Goal: Task Accomplishment & Management: Use online tool/utility

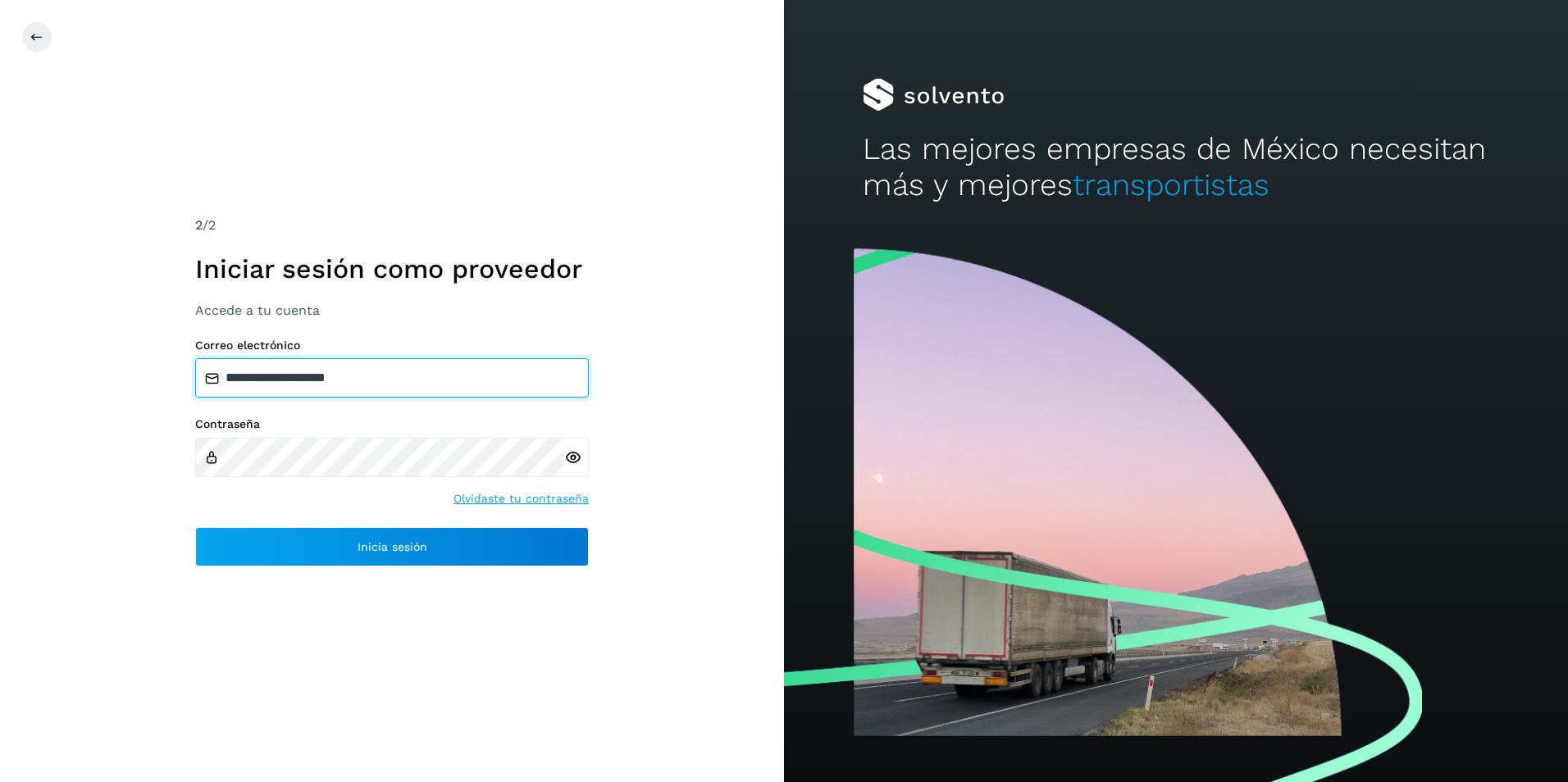
click at [369, 388] on input "**********" at bounding box center [392, 377] width 393 height 40
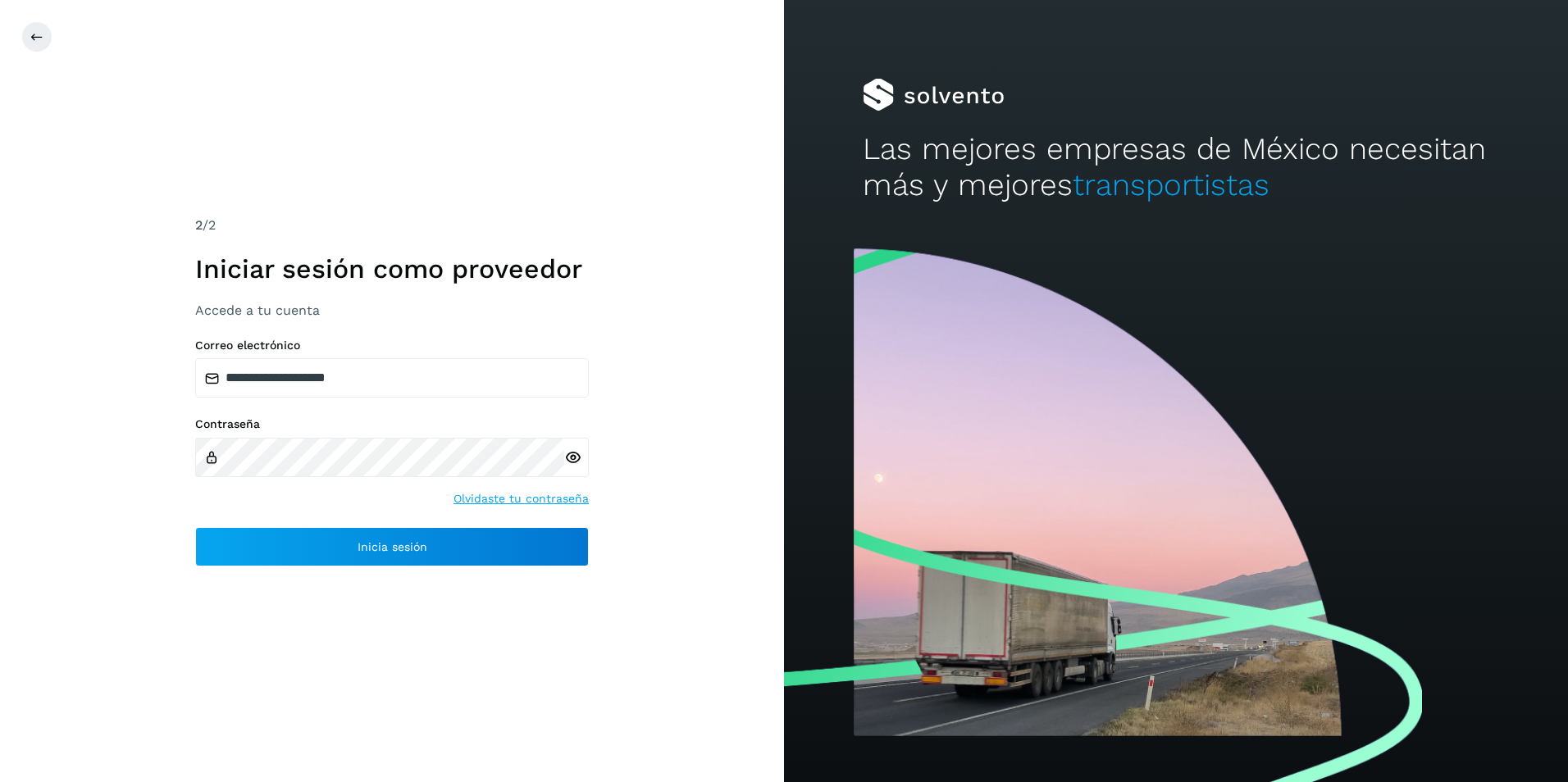
click at [575, 458] on icon at bounding box center [572, 457] width 17 height 17
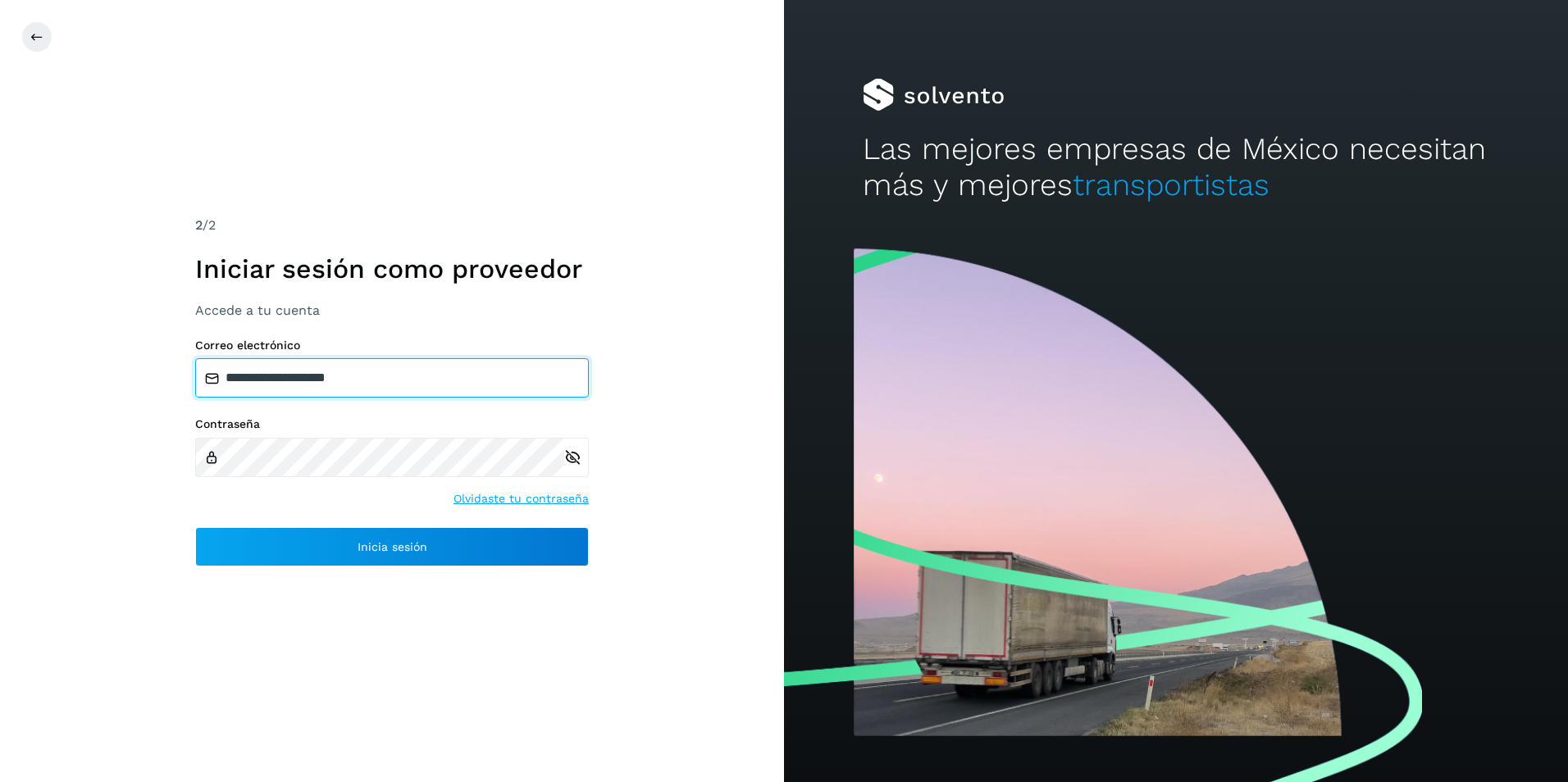
click at [389, 380] on input "**********" at bounding box center [392, 377] width 393 height 40
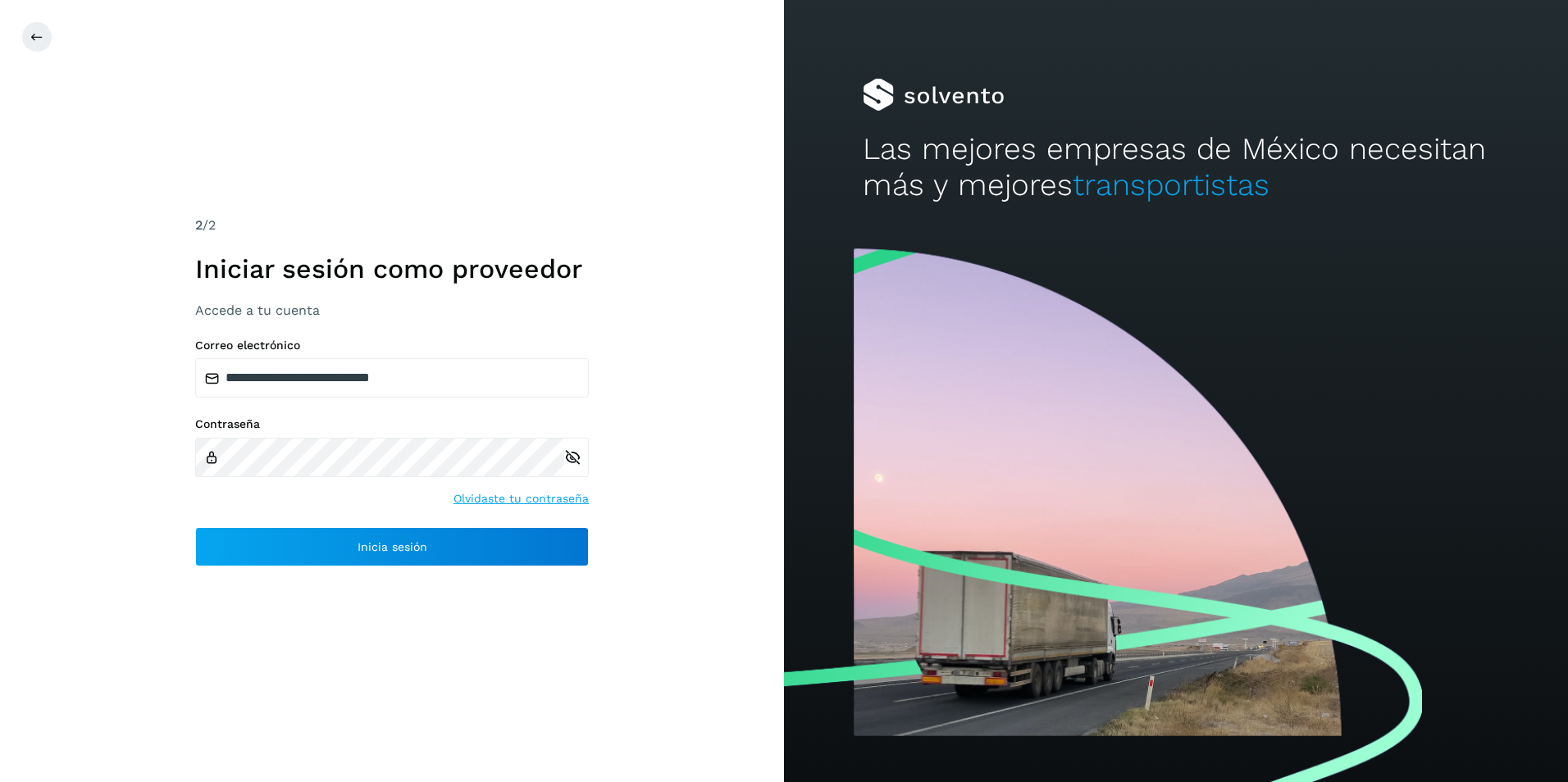
click at [455, 385] on input "**********" at bounding box center [392, 377] width 393 height 40
type input "**********"
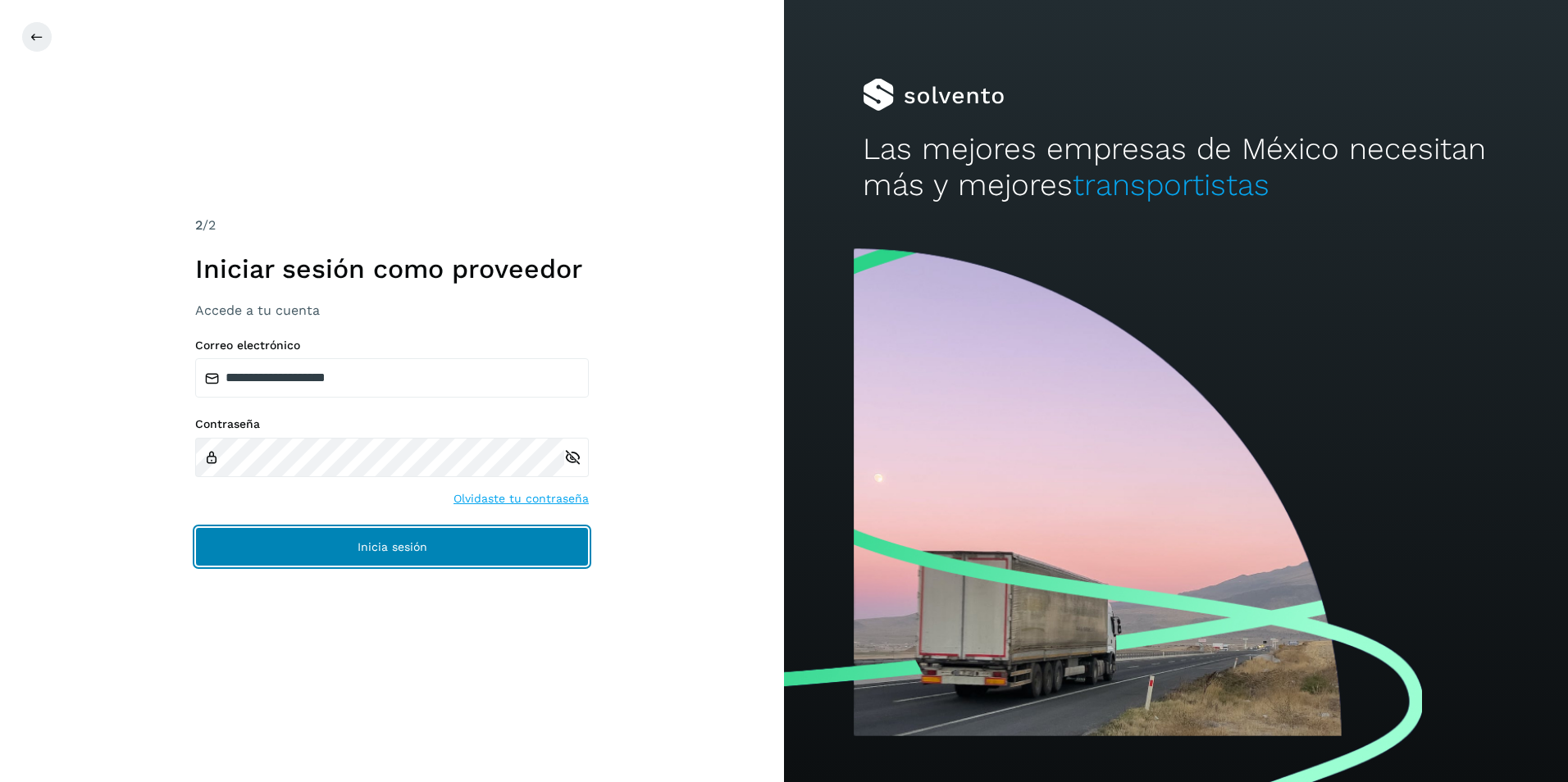
click at [415, 551] on span "Inicia sesión" at bounding box center [392, 546] width 70 height 11
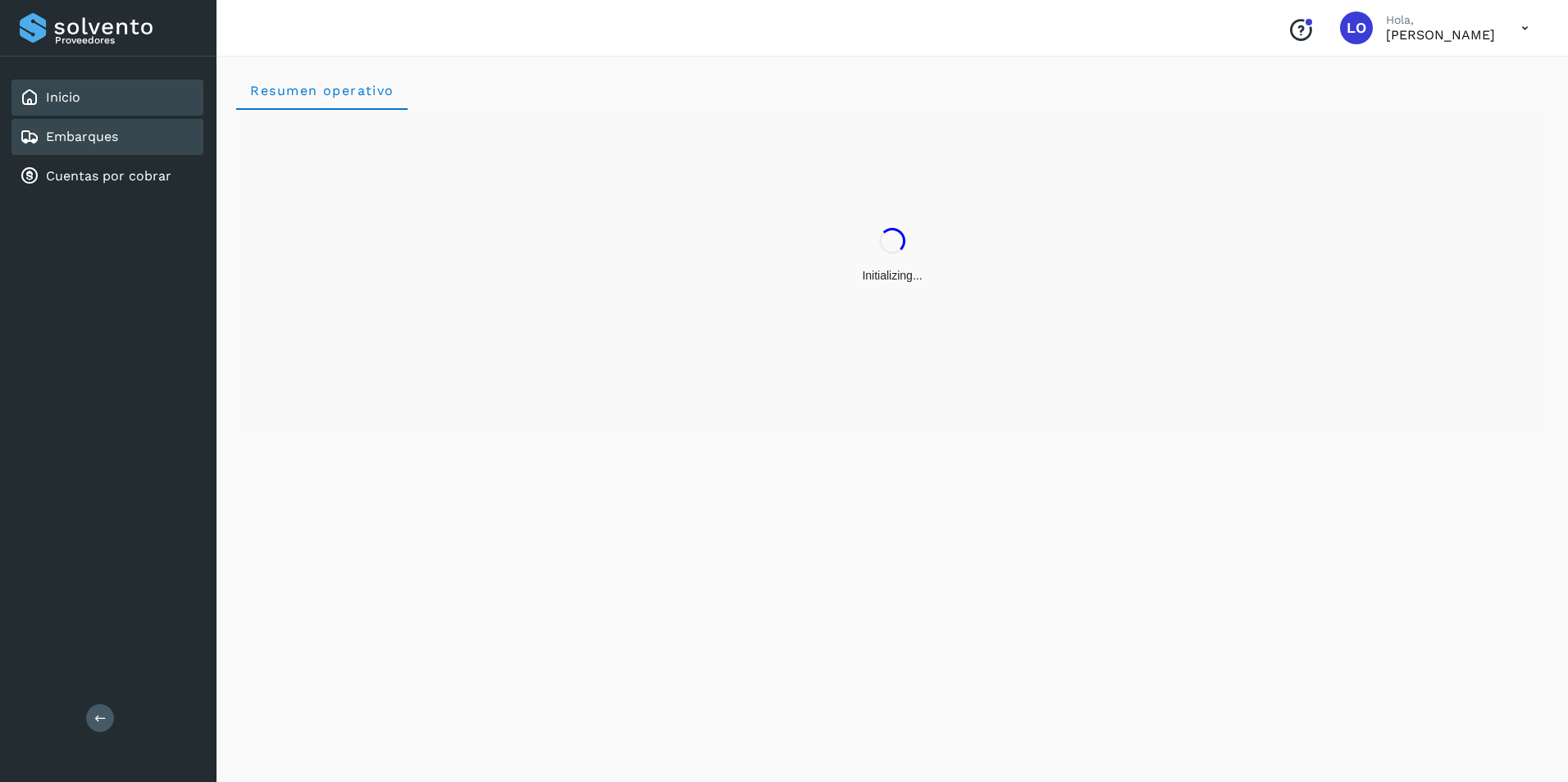
click at [102, 149] on div "Embarques" at bounding box center [107, 137] width 192 height 36
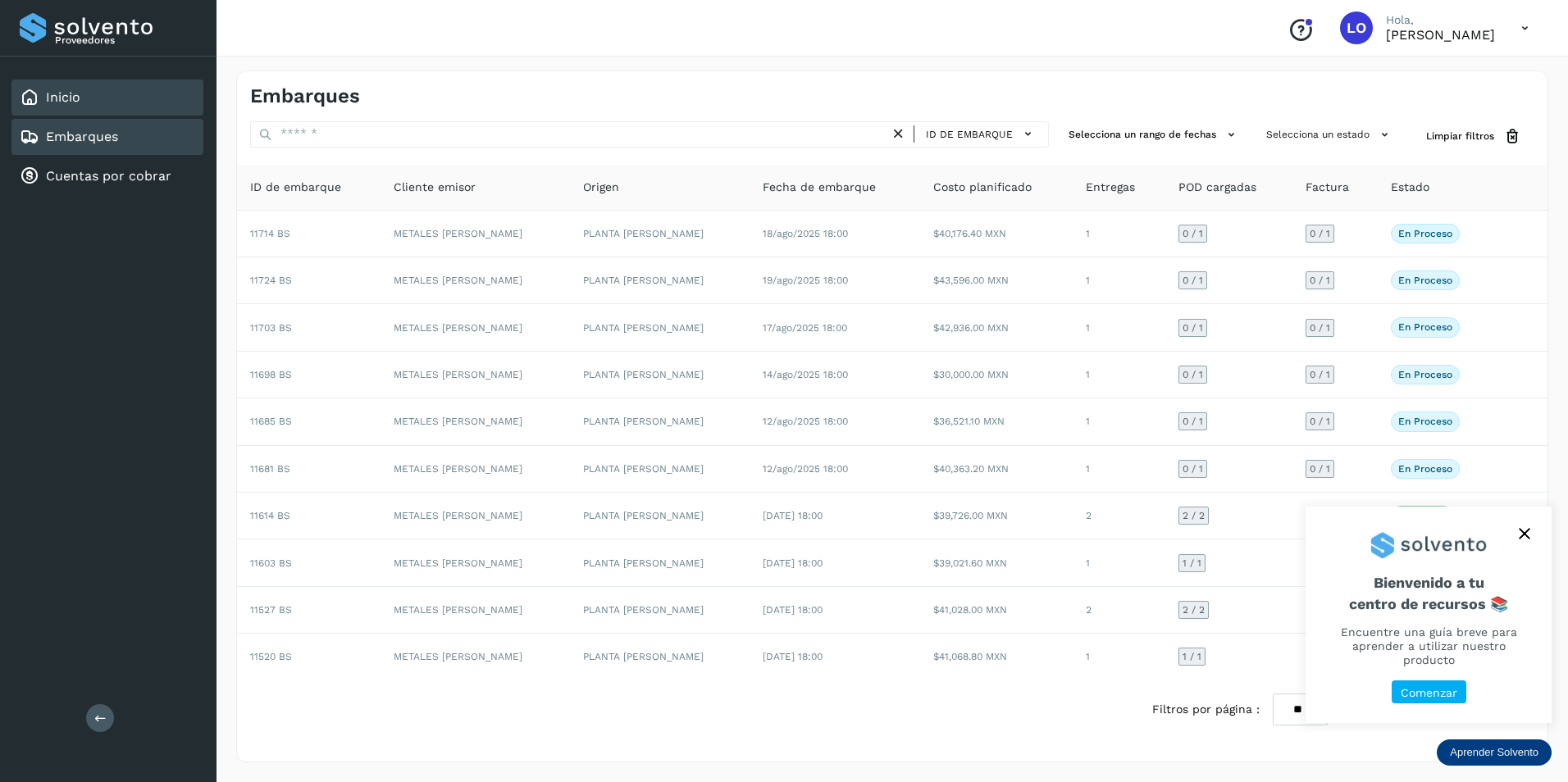
click at [75, 106] on div "Inicio" at bounding box center [49, 97] width 61 height 19
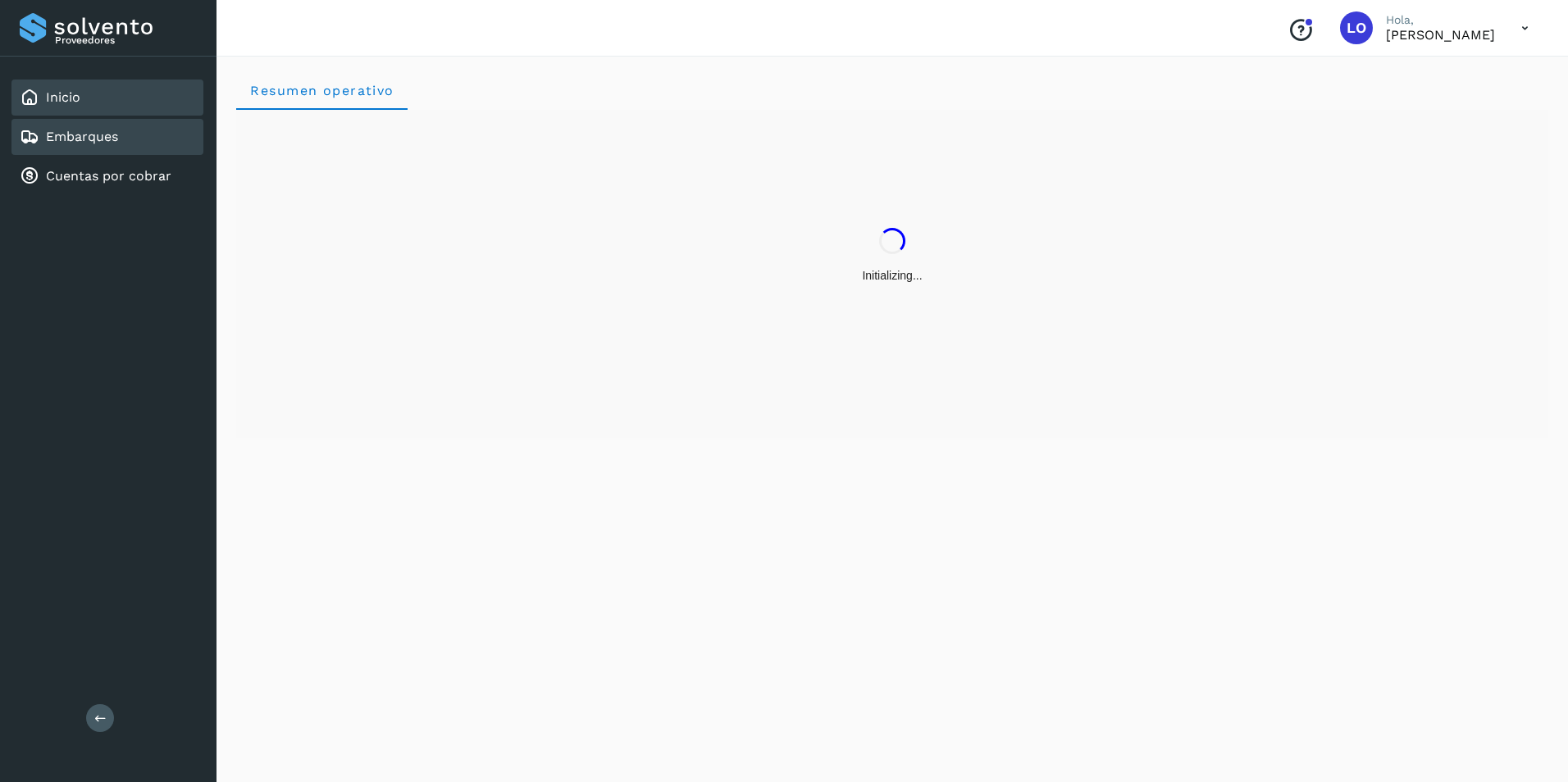
click at [76, 138] on link "Embarques" at bounding box center [82, 137] width 72 height 16
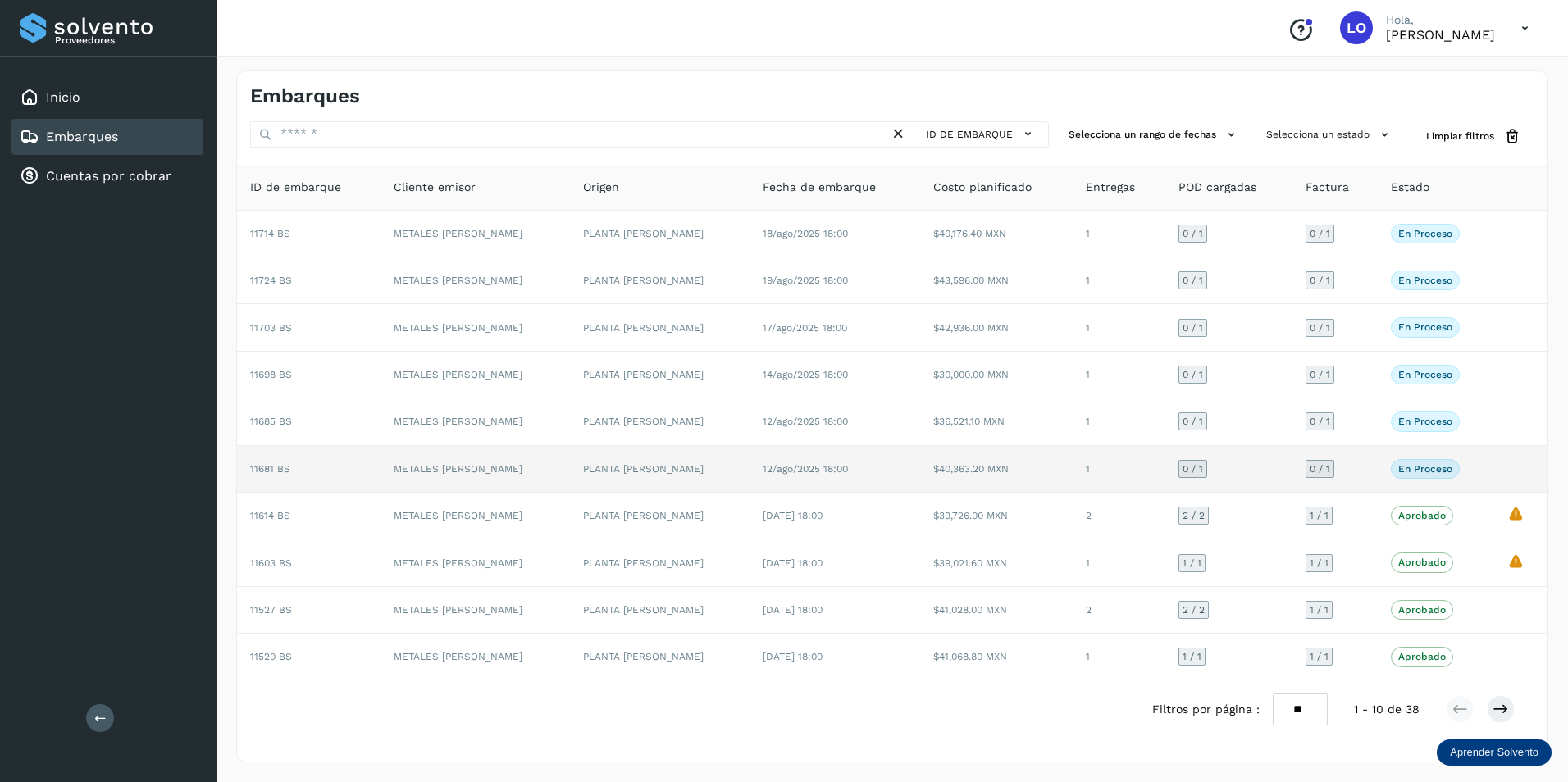
click at [1401, 472] on p "En proceso" at bounding box center [1425, 468] width 54 height 11
click at [1424, 472] on p "En proceso" at bounding box center [1425, 468] width 54 height 11
drag, startPoint x: 1424, startPoint y: 472, endPoint x: 1389, endPoint y: 466, distance: 35.5
click at [1398, 466] on p "En proceso" at bounding box center [1425, 468] width 54 height 11
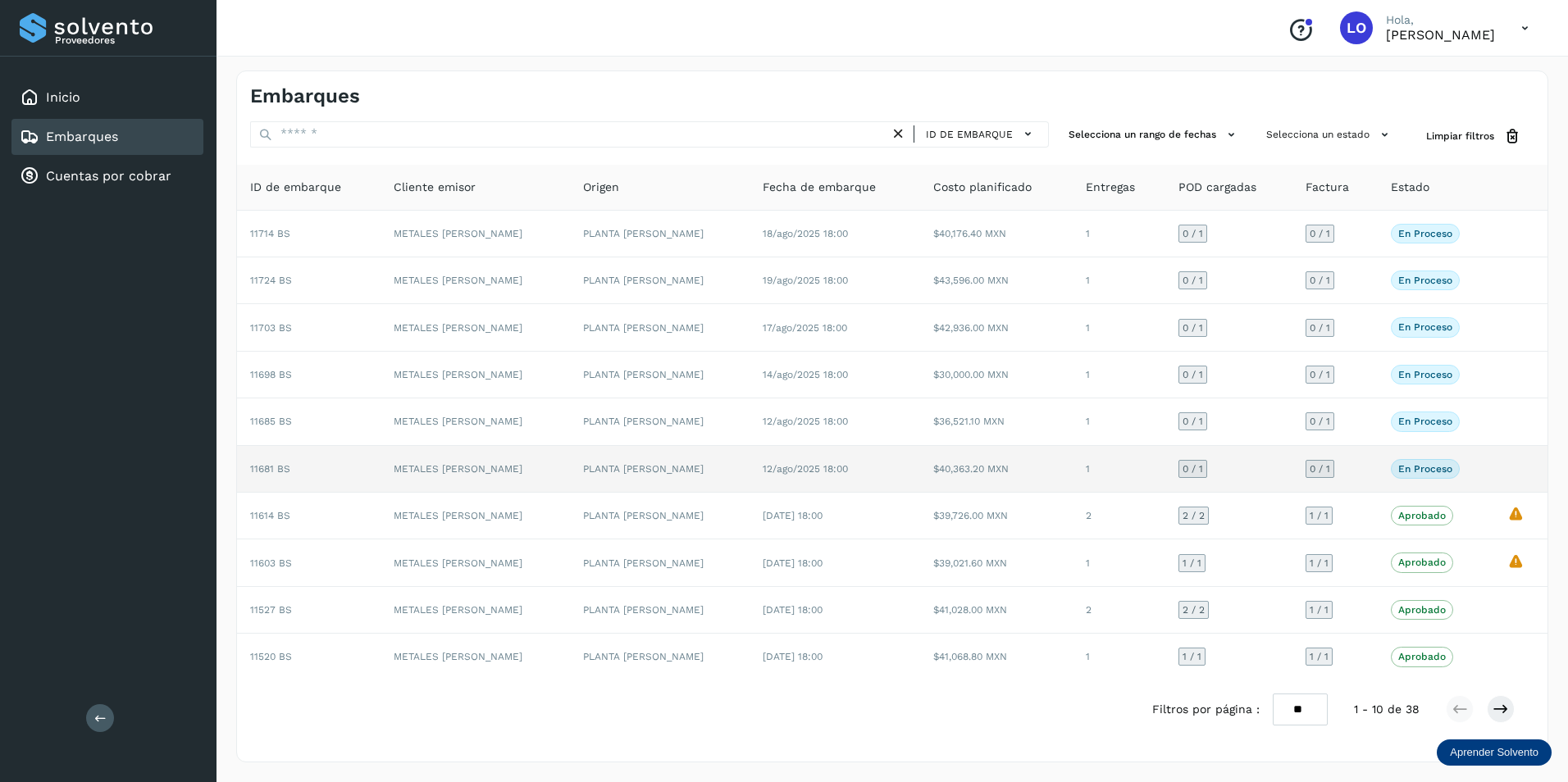
click at [1398, 472] on p "En proceso" at bounding box center [1425, 468] width 54 height 11
click at [1414, 467] on p "En proceso" at bounding box center [1425, 468] width 54 height 11
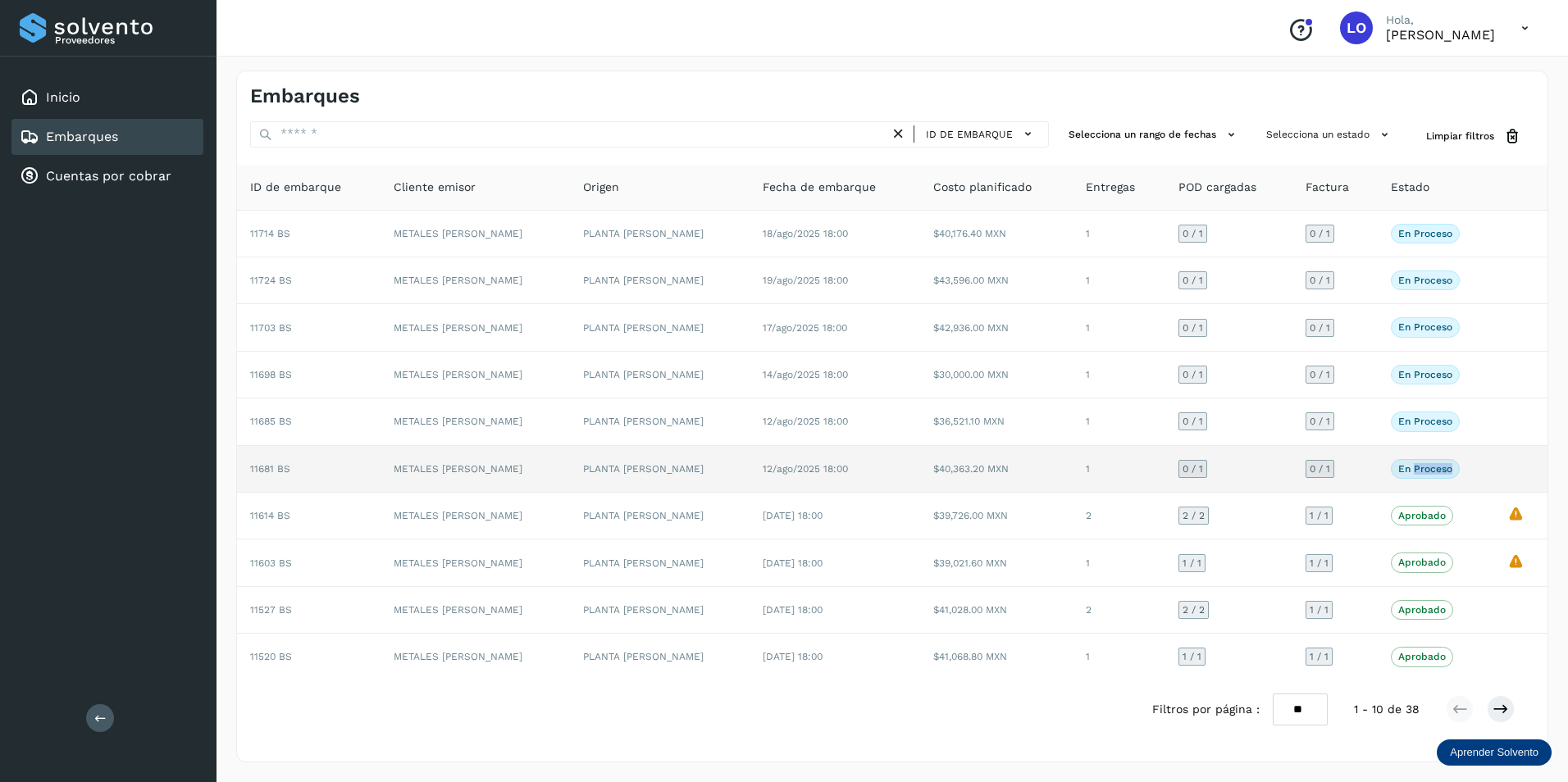
click at [1410, 460] on span "En proceso" at bounding box center [1426, 469] width 69 height 19
click at [1408, 470] on p "En proceso" at bounding box center [1425, 468] width 54 height 11
drag, startPoint x: 1406, startPoint y: 470, endPoint x: 1388, endPoint y: 468, distance: 18.1
click at [1398, 468] on p "En proceso" at bounding box center [1425, 468] width 54 height 11
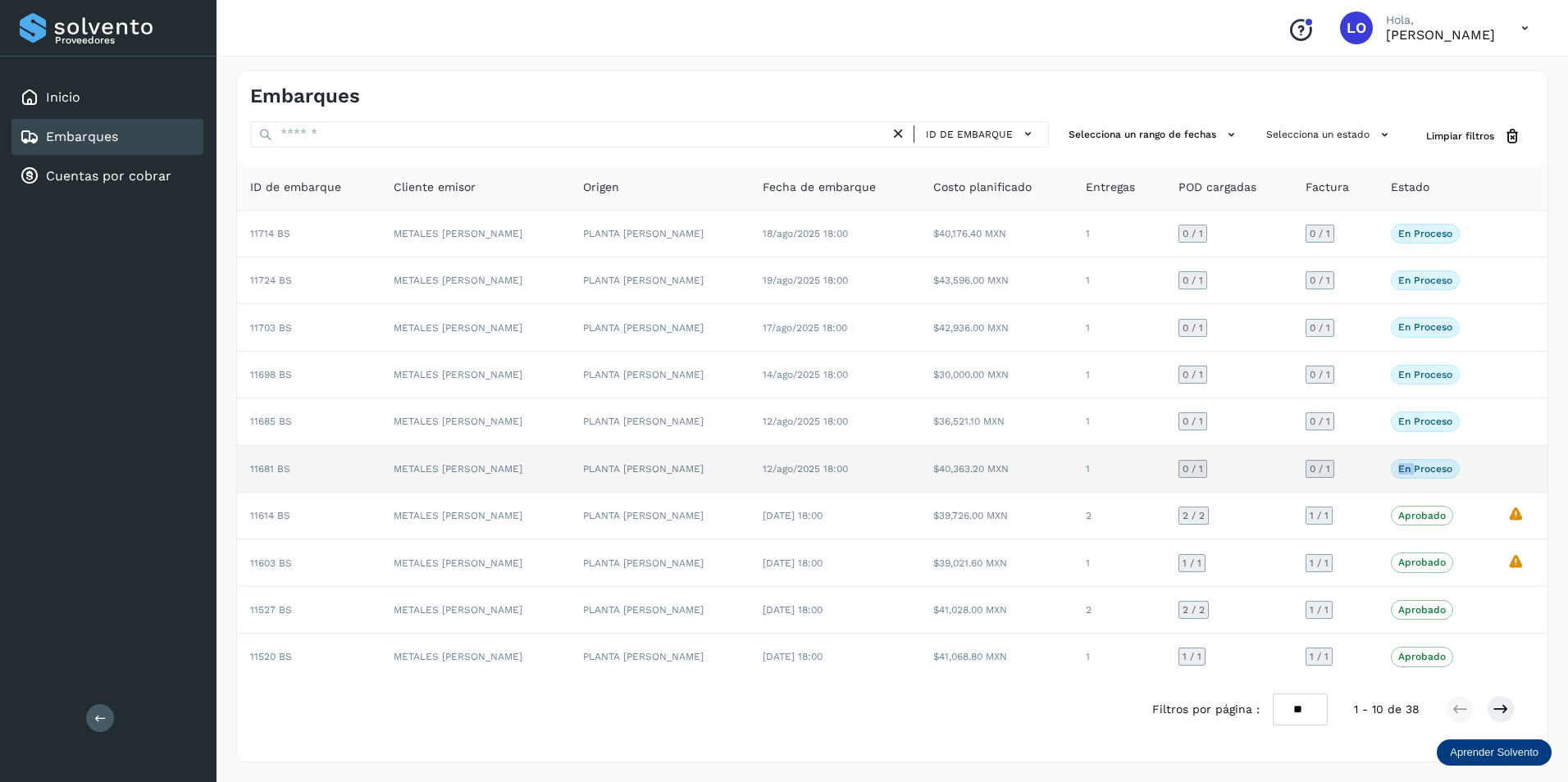
click at [1398, 468] on p "En proceso" at bounding box center [1425, 468] width 54 height 11
click at [1398, 467] on p "En proceso" at bounding box center [1425, 468] width 54 height 11
drag, startPoint x: 1388, startPoint y: 467, endPoint x: 1506, endPoint y: 469, distance: 118.0
click at [1506, 469] on td at bounding box center [1521, 469] width 53 height 47
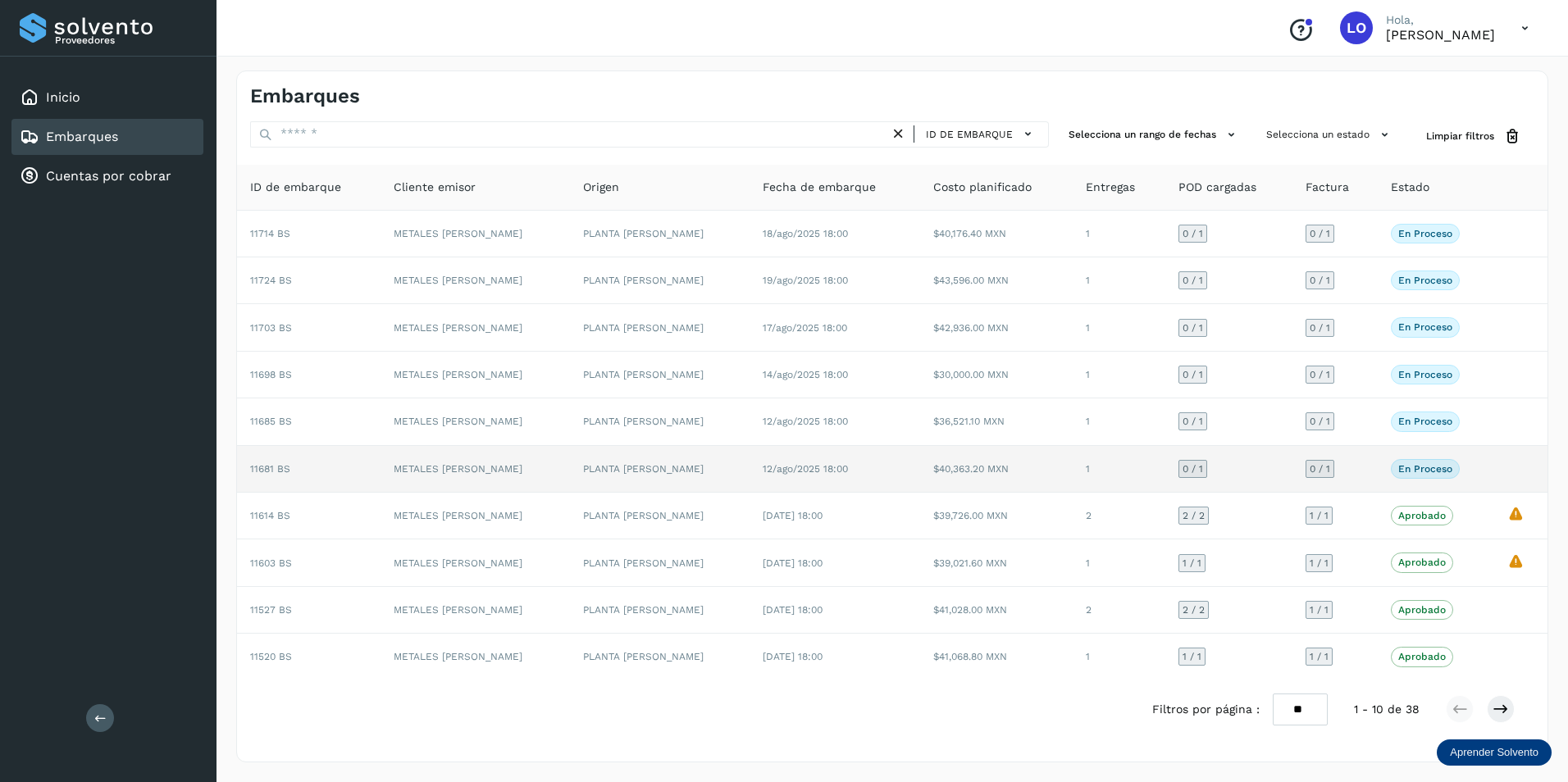
click at [1542, 469] on td at bounding box center [1521, 469] width 53 height 47
click at [1542, 470] on td at bounding box center [1521, 469] width 53 height 47
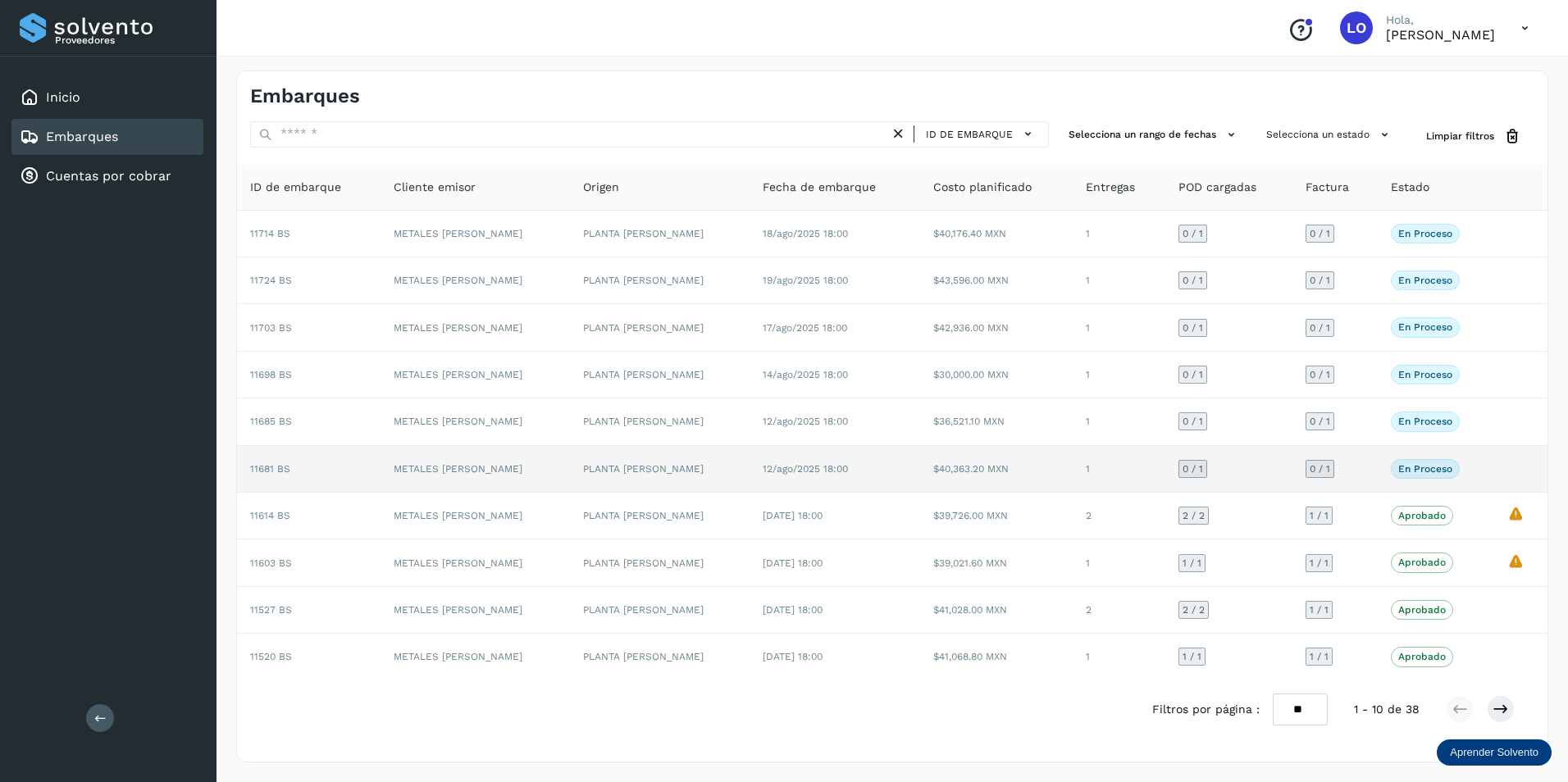
click at [1419, 466] on p "En proceso" at bounding box center [1425, 468] width 54 height 11
click at [1419, 467] on p "En proceso" at bounding box center [1425, 468] width 54 height 11
drag, startPoint x: 1419, startPoint y: 467, endPoint x: 1406, endPoint y: 467, distance: 13.0
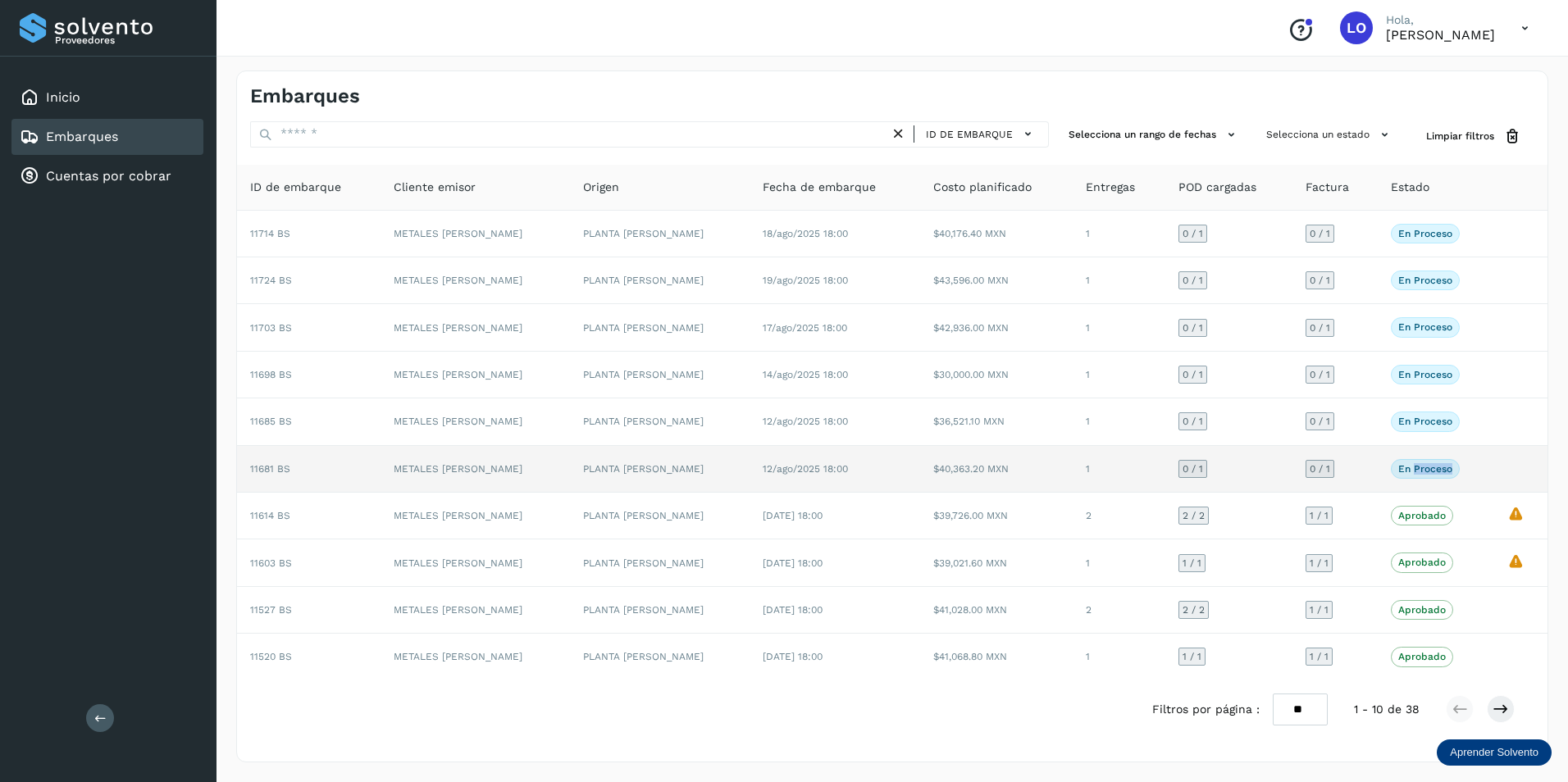
click at [1406, 467] on p "En proceso" at bounding box center [1425, 468] width 54 height 11
click at [1410, 477] on span "En proceso" at bounding box center [1426, 469] width 69 height 19
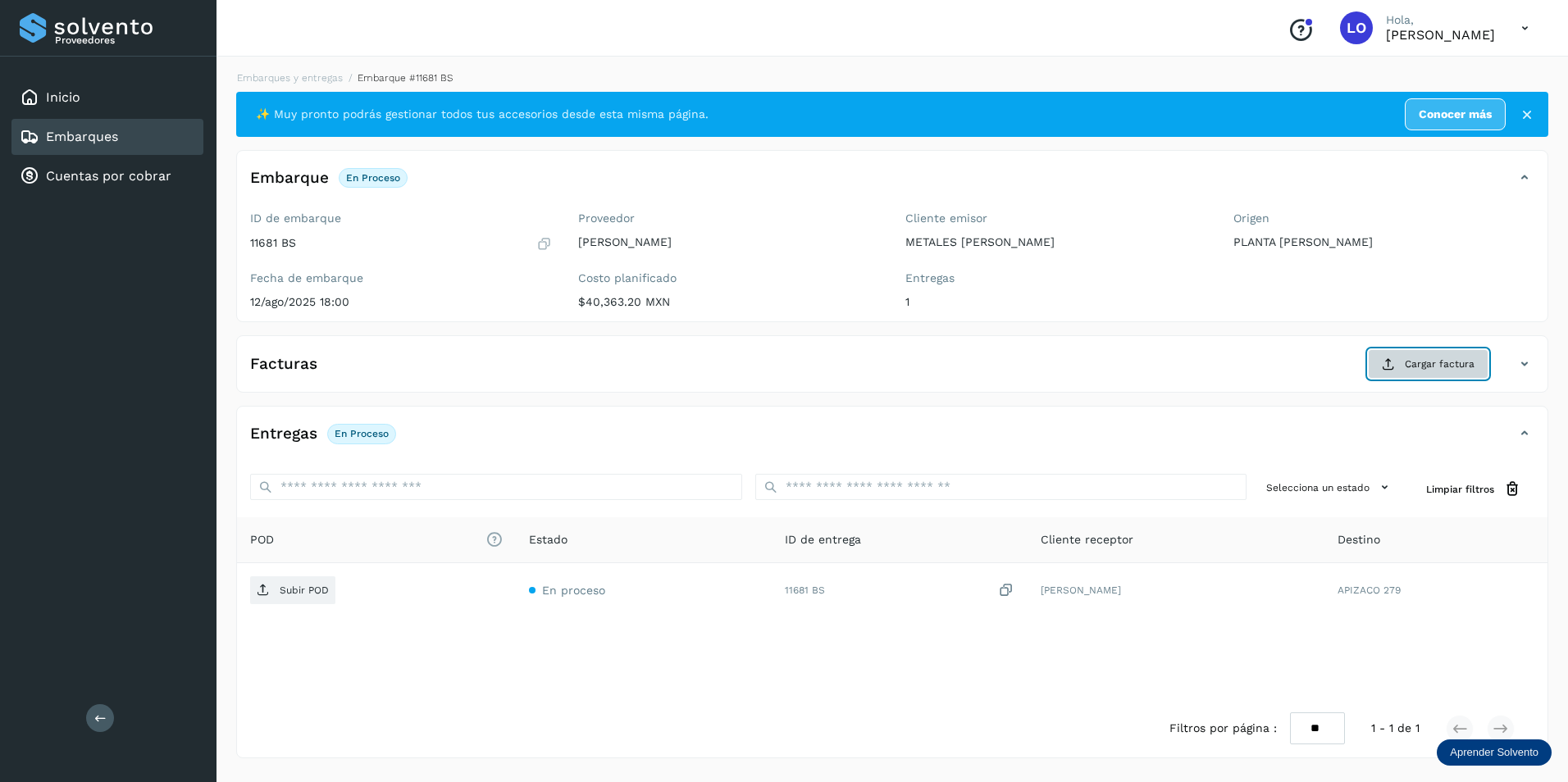
click at [1438, 356] on button "Cargar factura" at bounding box center [1428, 363] width 120 height 29
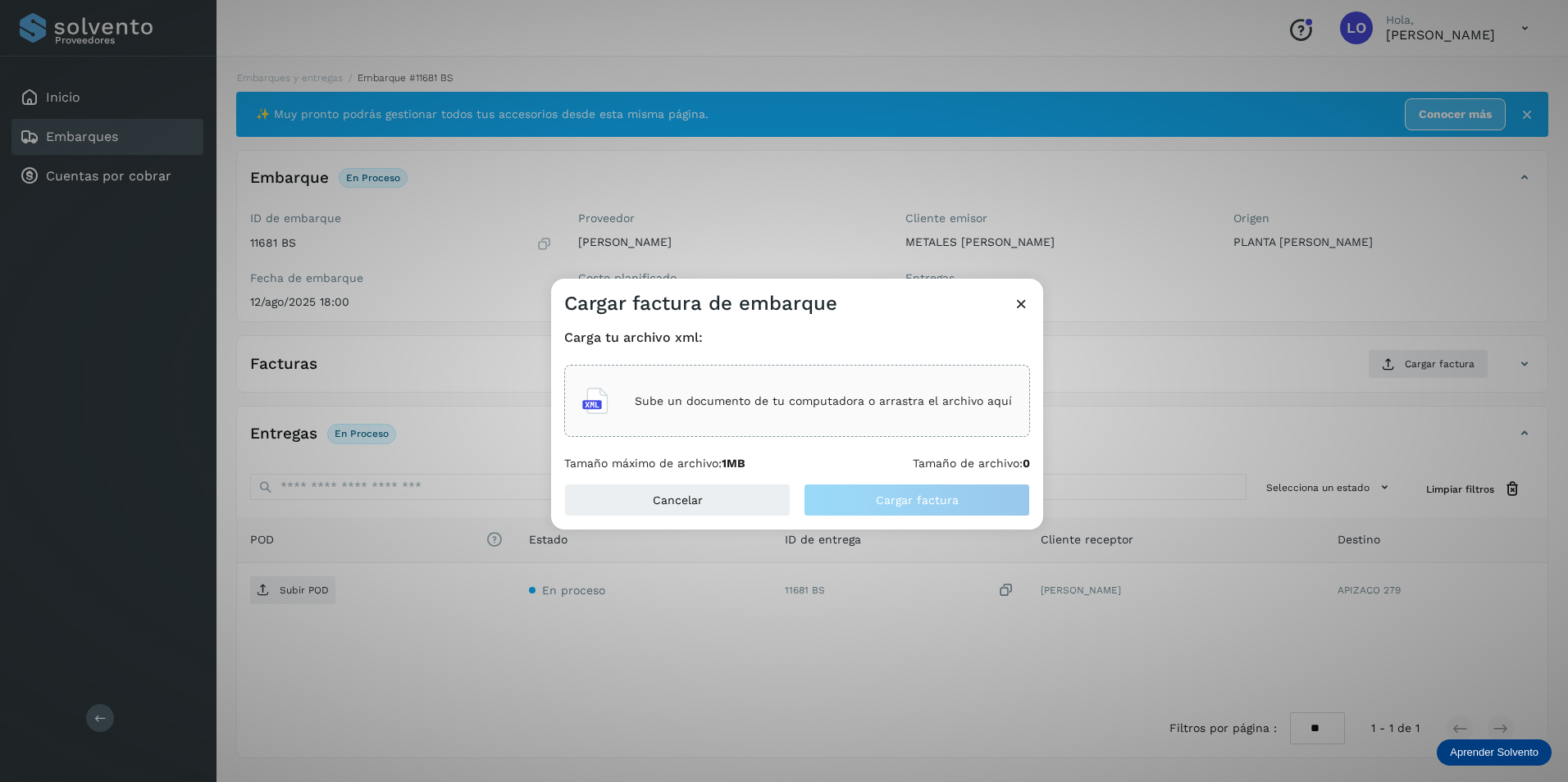
click at [708, 414] on div "Sube un documento de tu computadora o arrastra el archivo aquí" at bounding box center [797, 401] width 430 height 44
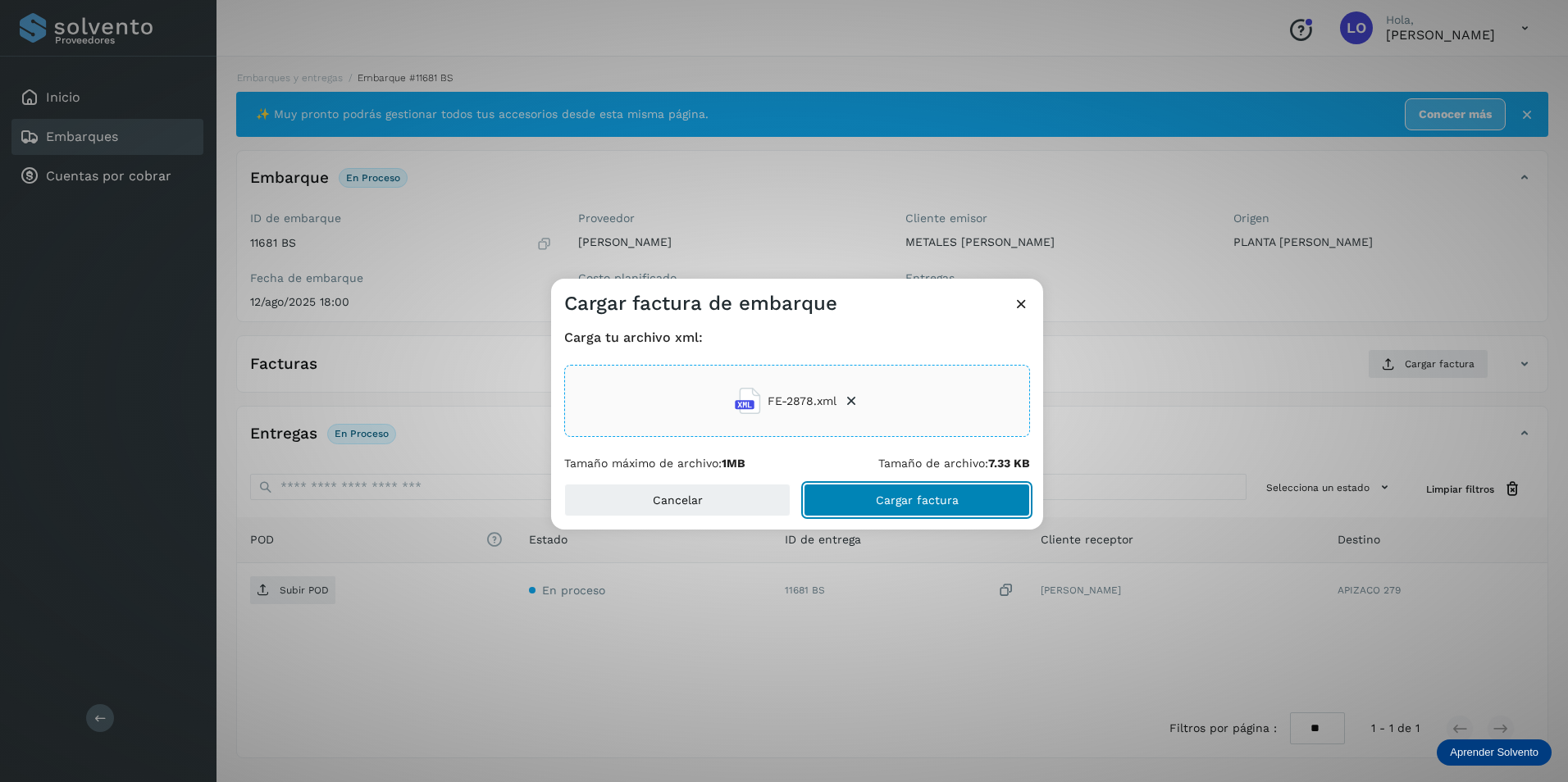
click at [849, 506] on button "Cargar factura" at bounding box center [917, 499] width 226 height 33
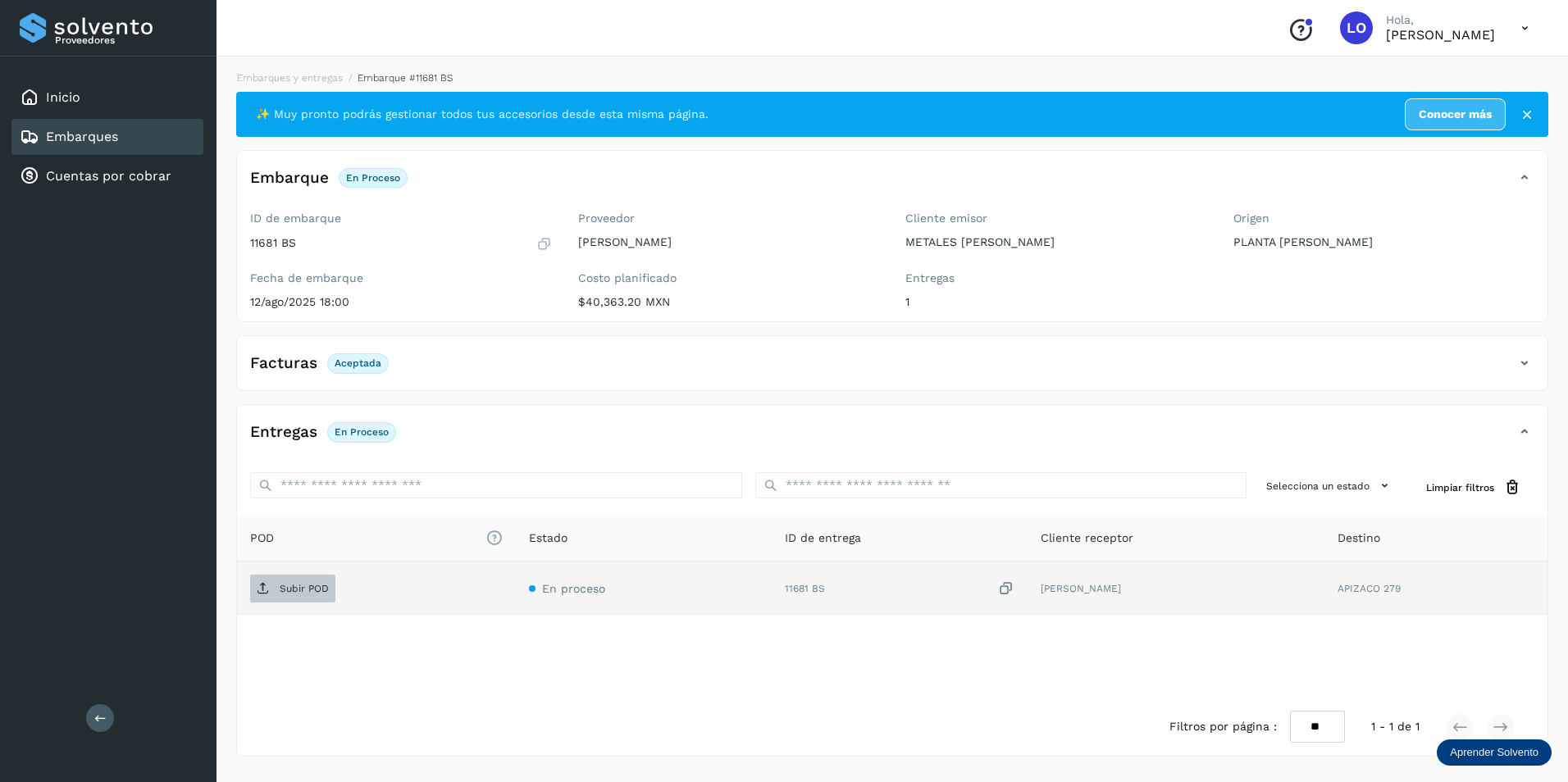
click at [290, 590] on p "Subir POD" at bounding box center [304, 588] width 49 height 11
click at [64, 126] on div "Embarques" at bounding box center [107, 137] width 192 height 36
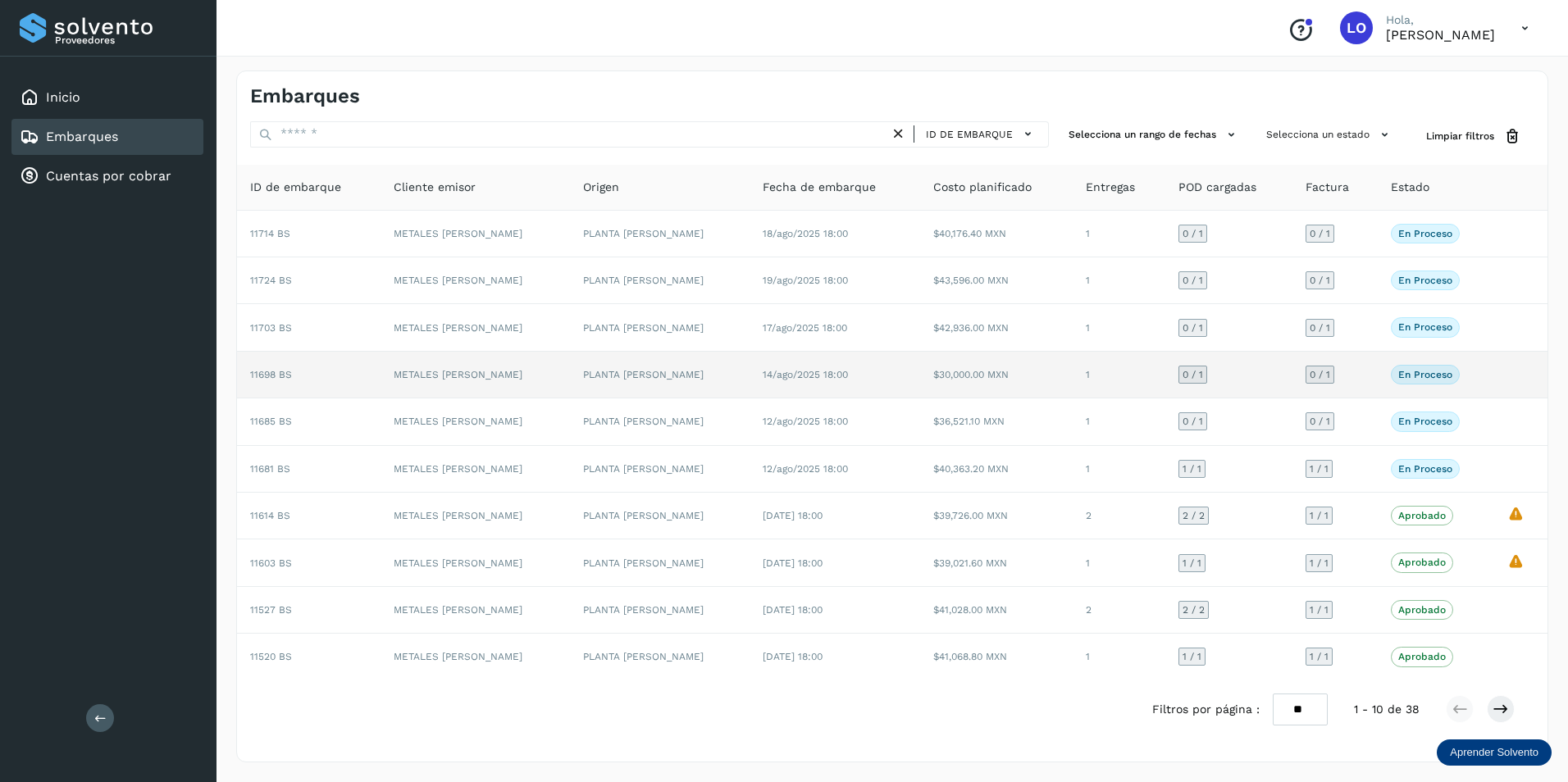
click at [1421, 375] on p "En proceso" at bounding box center [1425, 375] width 54 height 11
click at [1399, 374] on p "En proceso" at bounding box center [1425, 375] width 54 height 11
drag, startPoint x: 1399, startPoint y: 374, endPoint x: 1390, endPoint y: 376, distance: 9.2
click at [1398, 376] on p "En proceso" at bounding box center [1425, 375] width 54 height 11
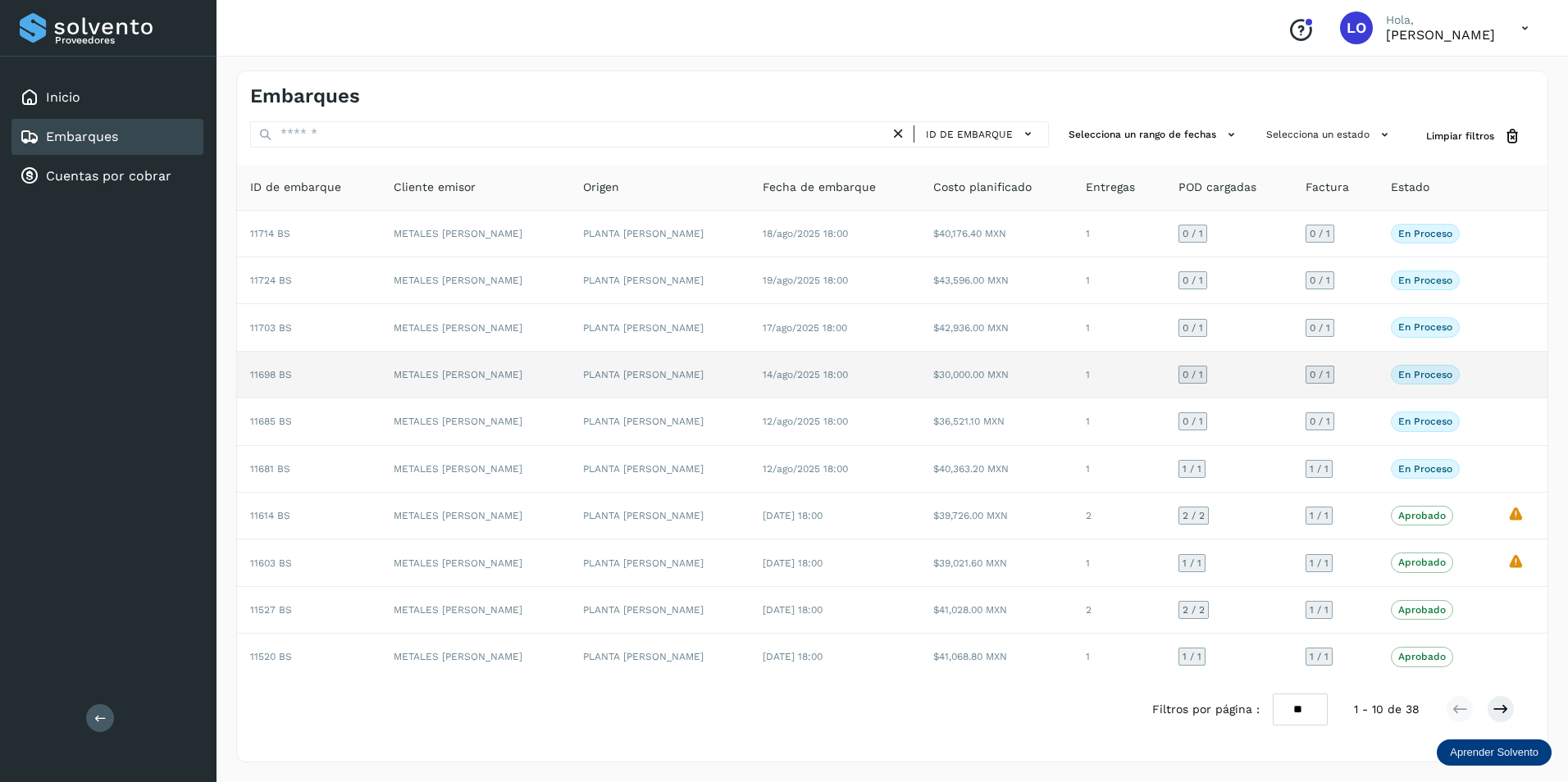
click at [1398, 376] on p "En proceso" at bounding box center [1425, 375] width 54 height 11
drag, startPoint x: 1389, startPoint y: 376, endPoint x: 1393, endPoint y: 368, distance: 8.9
click at [1393, 368] on span "En proceso" at bounding box center [1426, 375] width 69 height 19
click at [1398, 373] on p "En proceso" at bounding box center [1425, 375] width 54 height 11
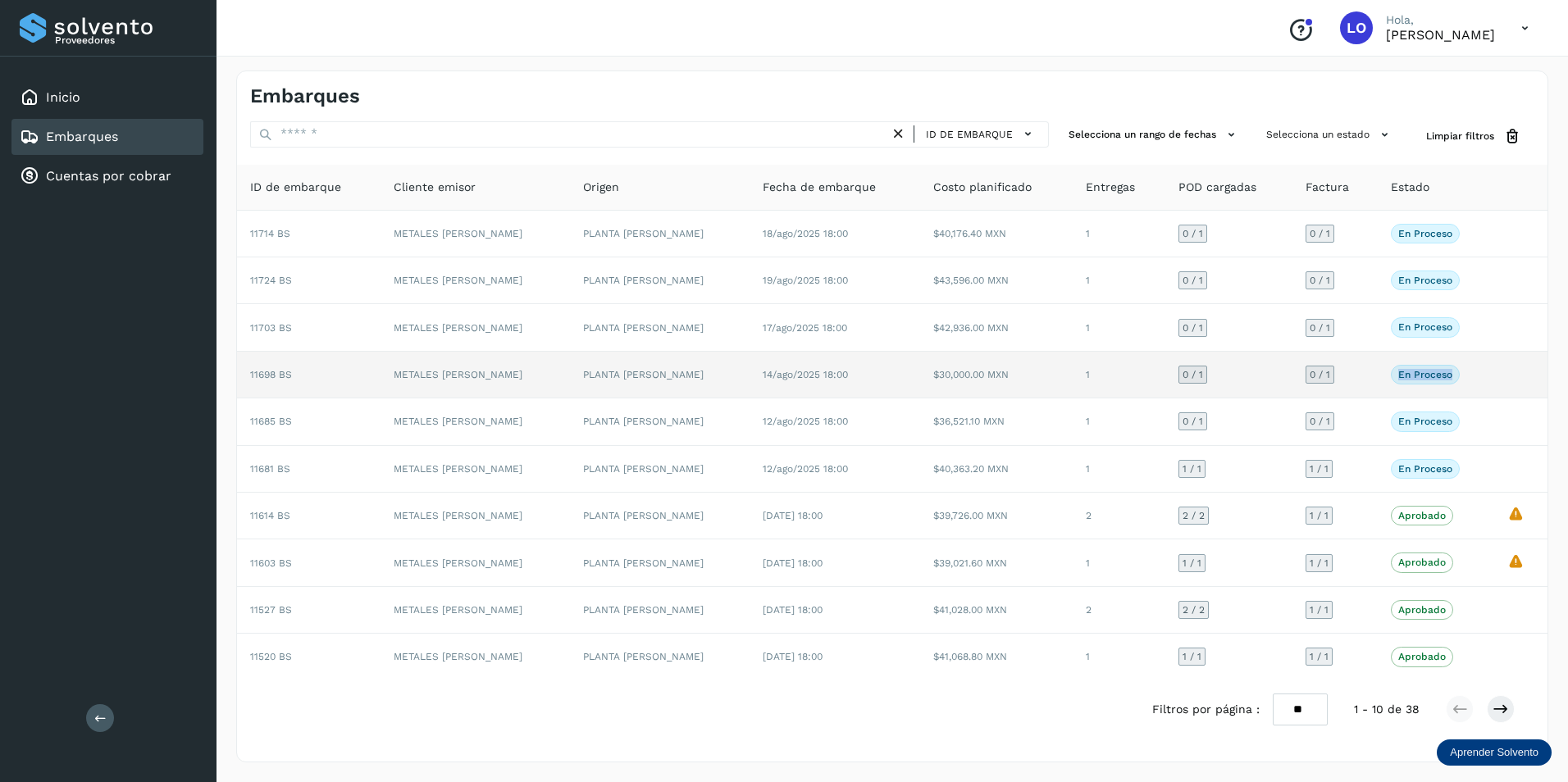
click at [1398, 373] on p "En proceso" at bounding box center [1425, 375] width 54 height 11
drag, startPoint x: 1389, startPoint y: 373, endPoint x: 1404, endPoint y: 376, distance: 15.3
click at [1404, 376] on p "En proceso" at bounding box center [1425, 375] width 54 height 11
click at [1400, 381] on span "En proceso" at bounding box center [1426, 375] width 69 height 19
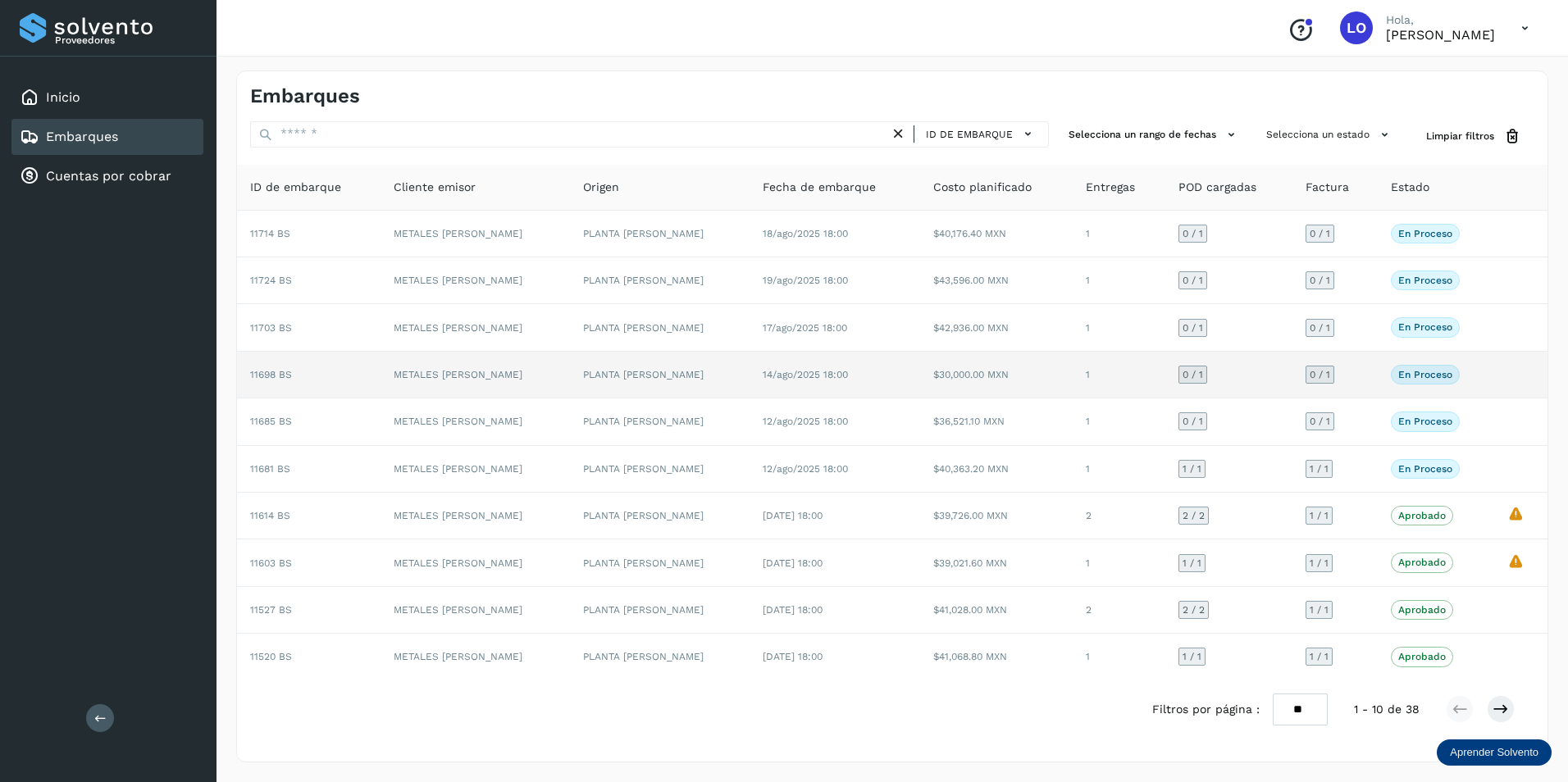
click at [1403, 378] on p "En proceso" at bounding box center [1425, 375] width 54 height 11
click at [1398, 376] on p "En proceso" at bounding box center [1425, 375] width 54 height 11
click at [1398, 375] on p "En proceso" at bounding box center [1425, 375] width 54 height 11
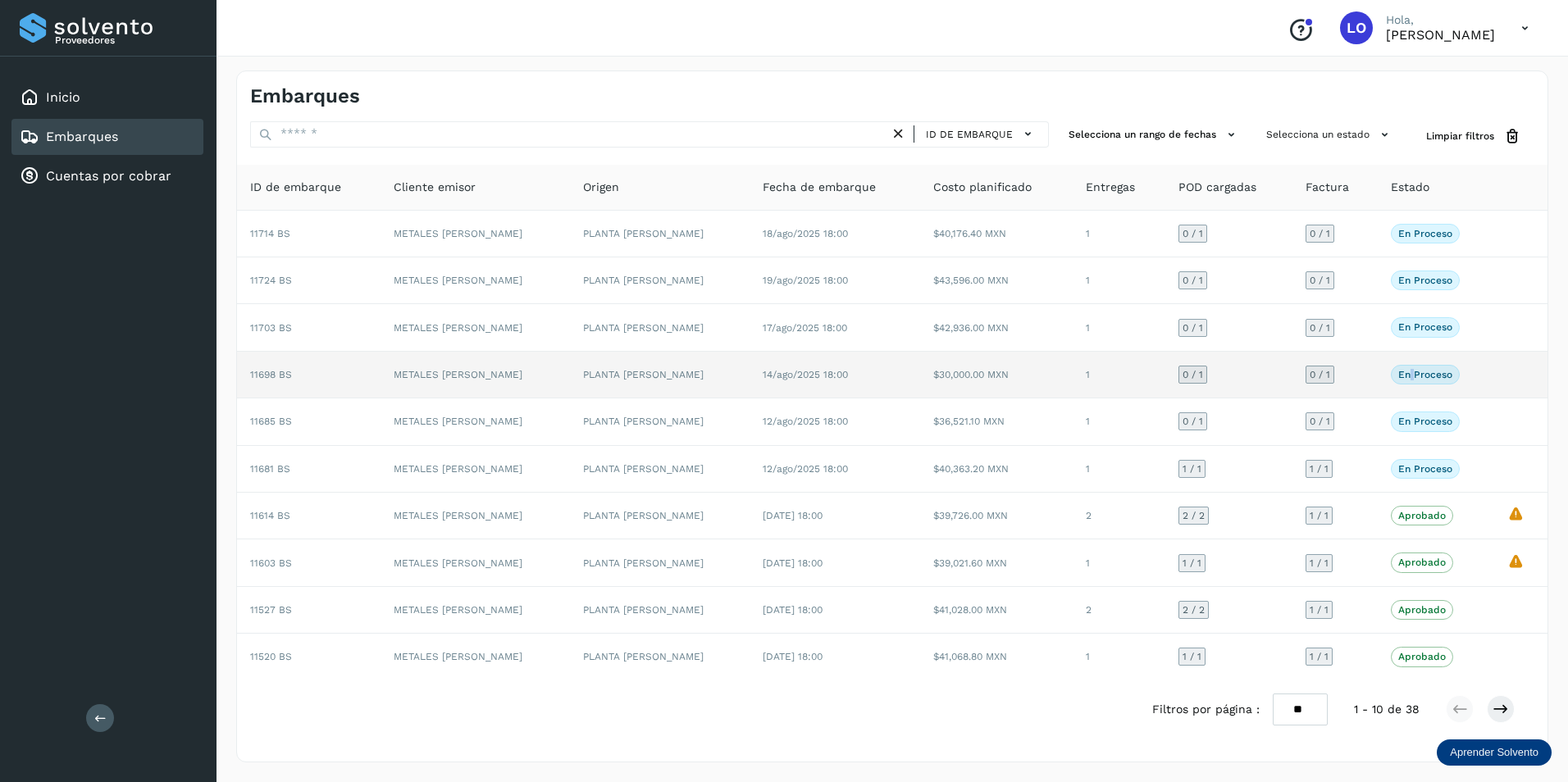
click at [1398, 375] on p "En proceso" at bounding box center [1425, 375] width 54 height 11
drag, startPoint x: 1394, startPoint y: 374, endPoint x: 1384, endPoint y: 370, distance: 10.8
click at [1398, 370] on p "En proceso" at bounding box center [1425, 375] width 54 height 11
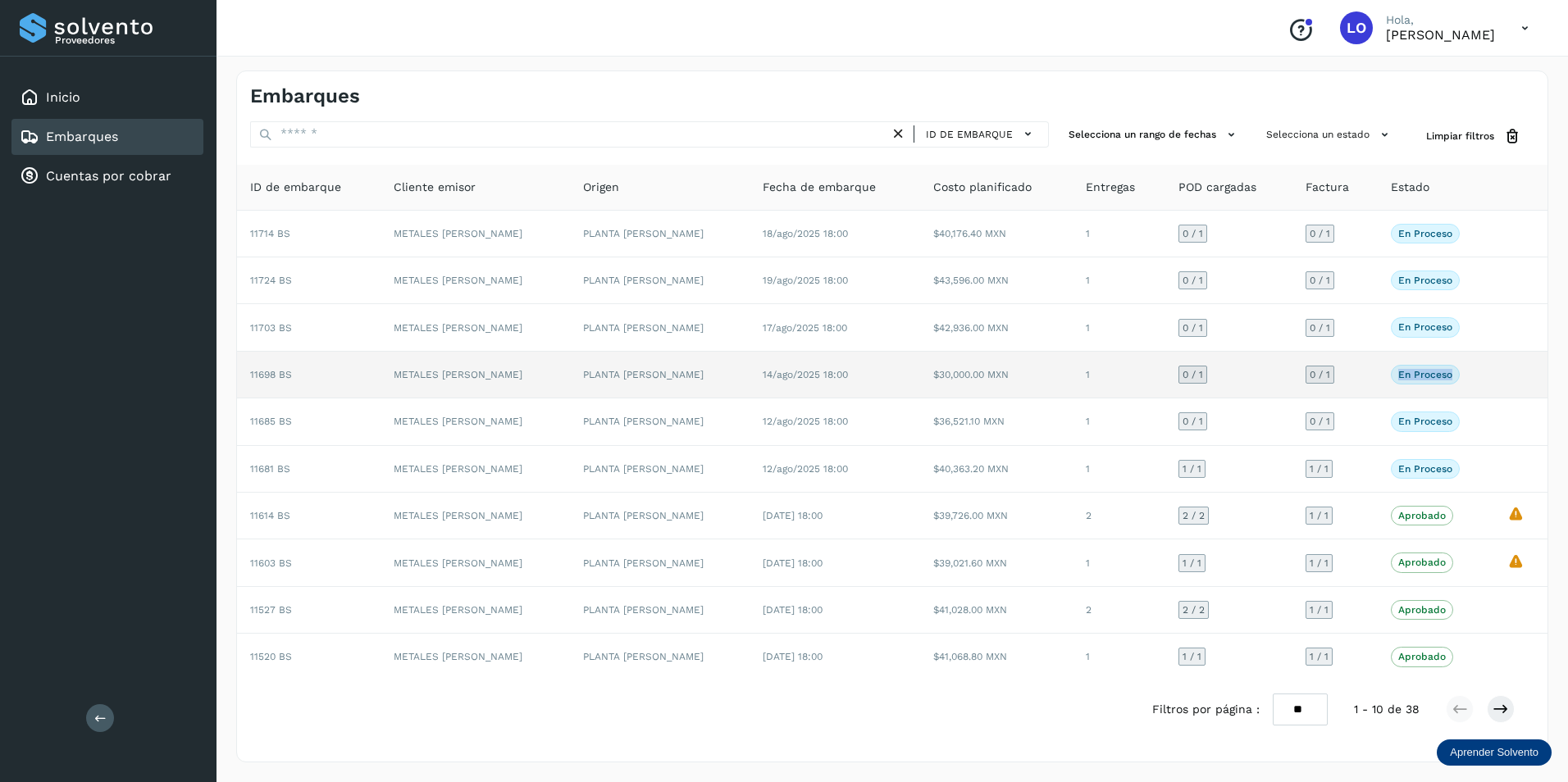
click at [1398, 376] on p "En proceso" at bounding box center [1425, 375] width 54 height 11
click at [1406, 383] on span "En proceso" at bounding box center [1426, 375] width 69 height 19
click at [1414, 378] on p "En proceso" at bounding box center [1425, 375] width 54 height 11
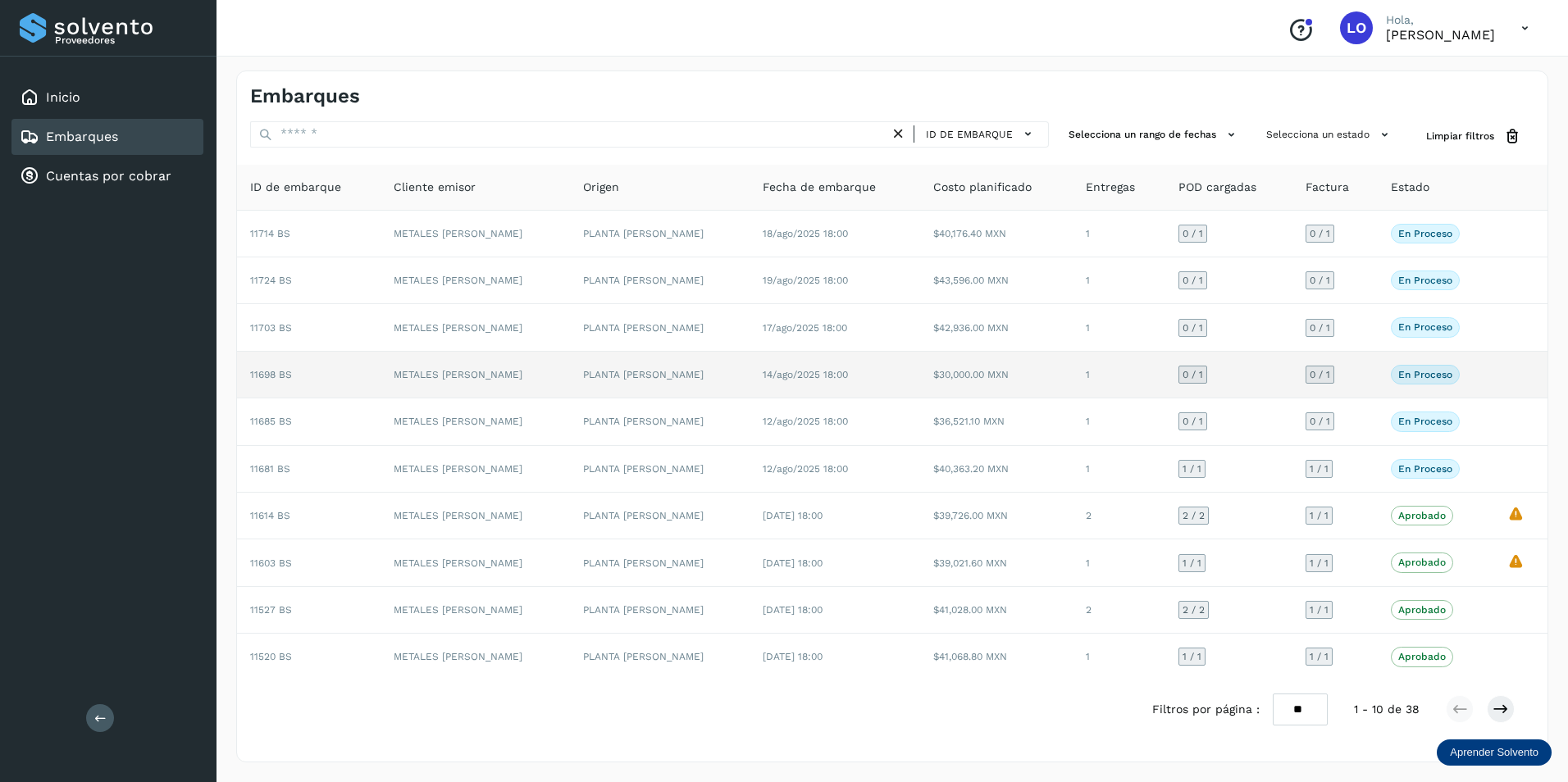
click at [1412, 375] on p "En proceso" at bounding box center [1425, 375] width 54 height 11
click at [1416, 374] on p "En proceso" at bounding box center [1425, 375] width 54 height 11
click at [1416, 375] on p "En proceso" at bounding box center [1425, 375] width 54 height 11
click at [1412, 376] on p "En proceso" at bounding box center [1425, 375] width 54 height 11
click at [1398, 376] on p "En proceso" at bounding box center [1425, 375] width 54 height 11
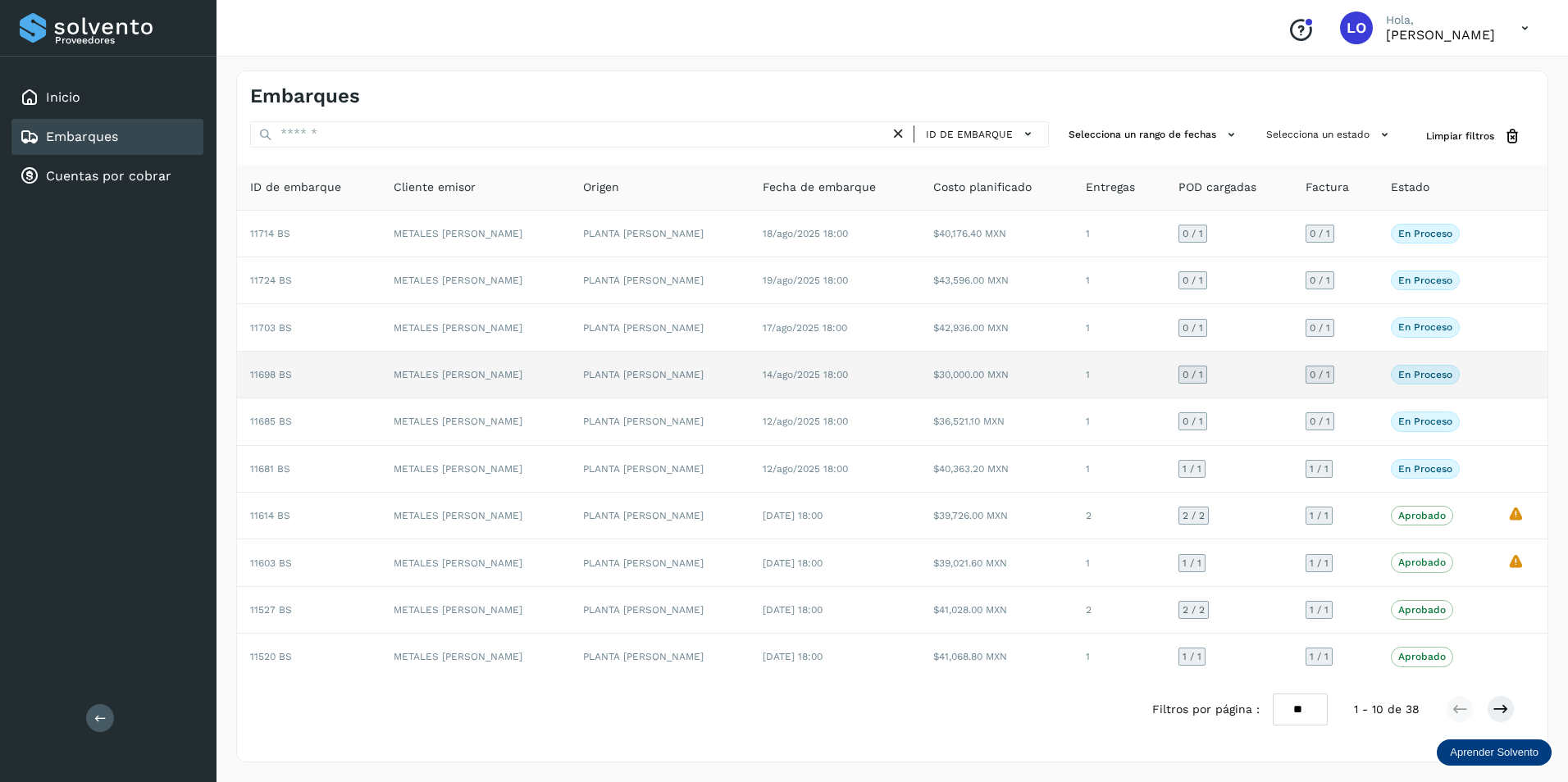
click at [1398, 376] on p "En proceso" at bounding box center [1425, 375] width 54 height 11
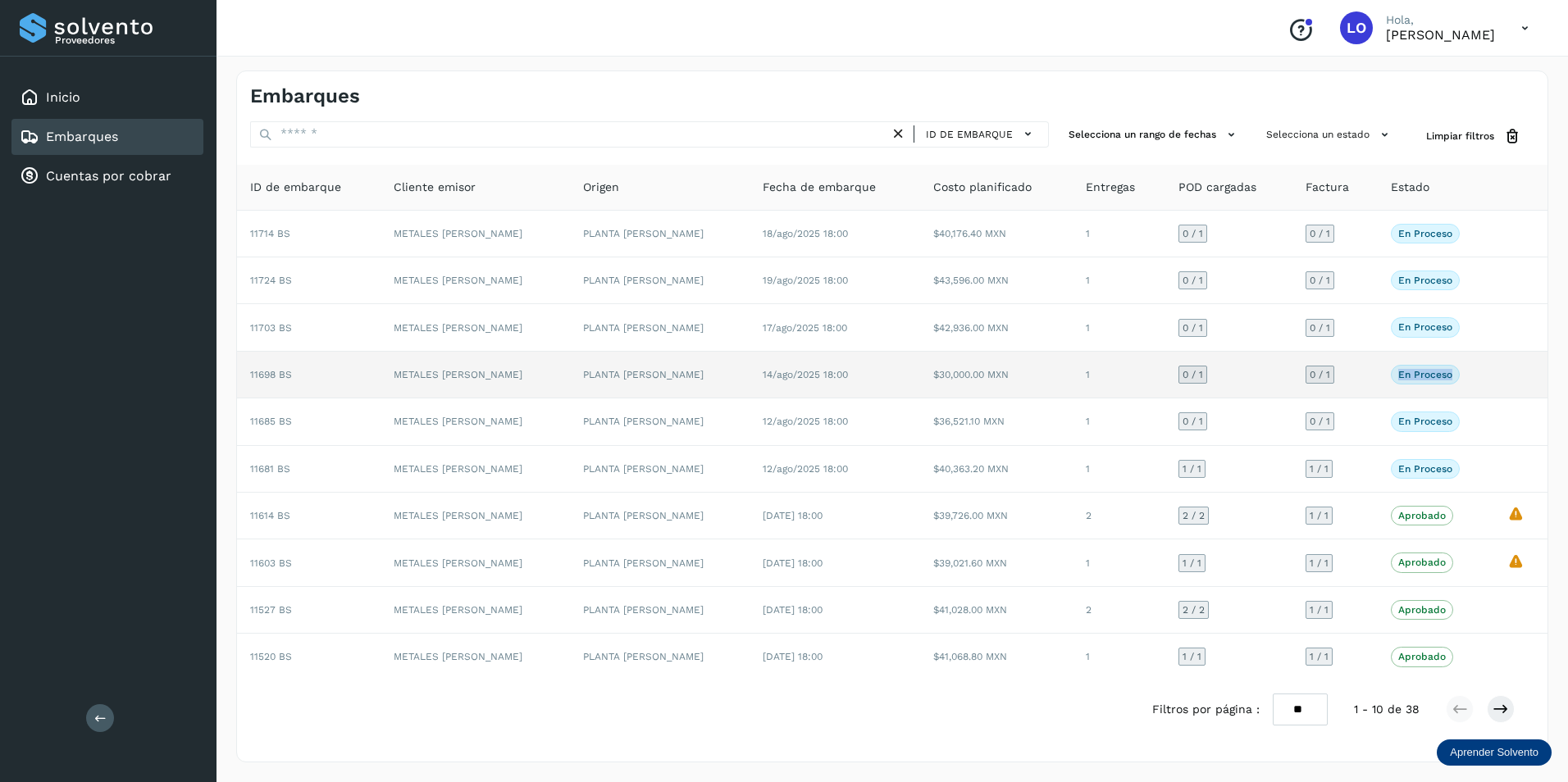
click at [1398, 376] on p "En proceso" at bounding box center [1425, 375] width 54 height 11
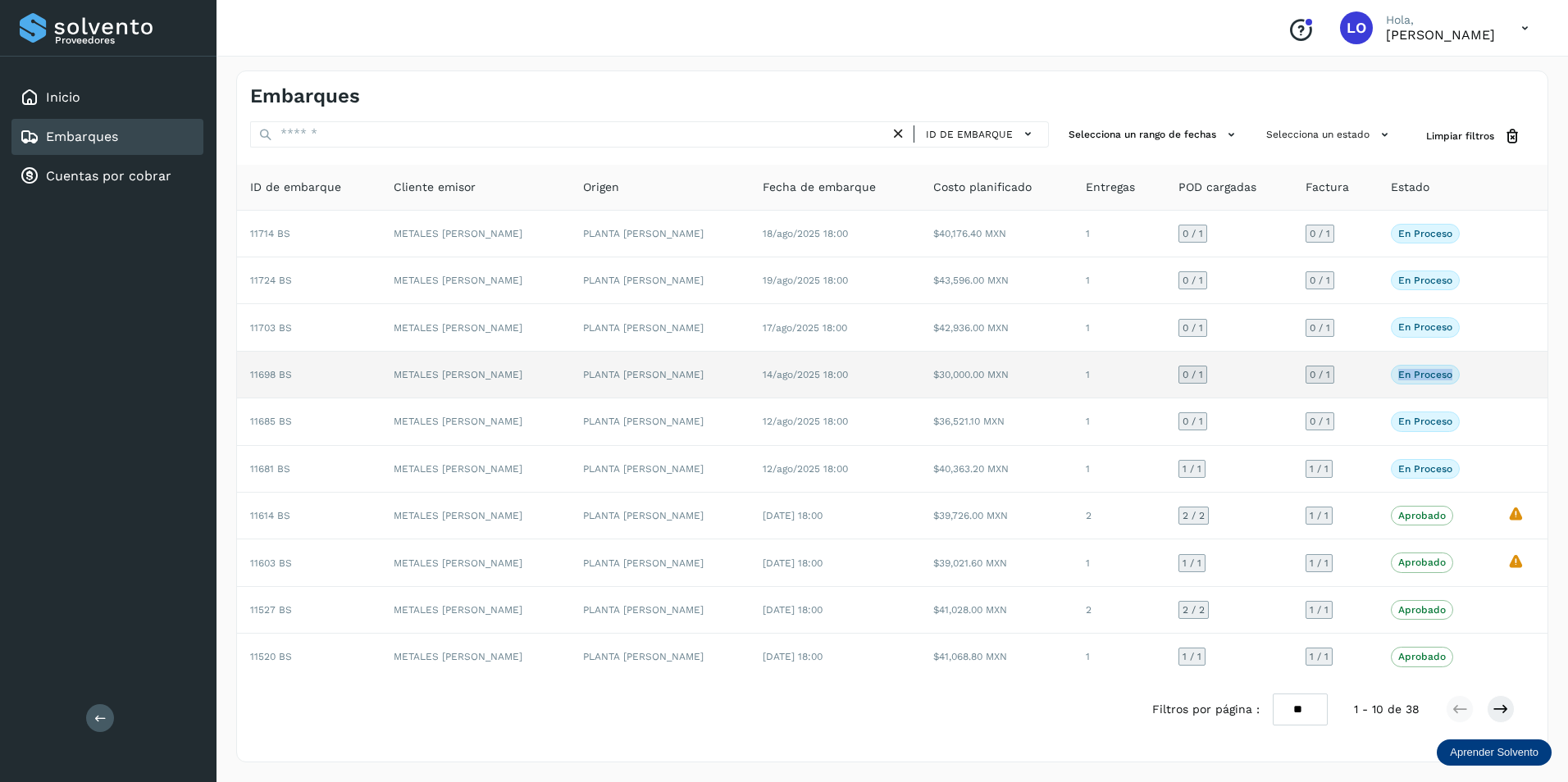
drag, startPoint x: 1393, startPoint y: 376, endPoint x: 1401, endPoint y: 380, distance: 8.9
click at [1401, 380] on p "En proceso" at bounding box center [1425, 375] width 54 height 11
click at [1401, 381] on p "En proceso" at bounding box center [1425, 375] width 54 height 11
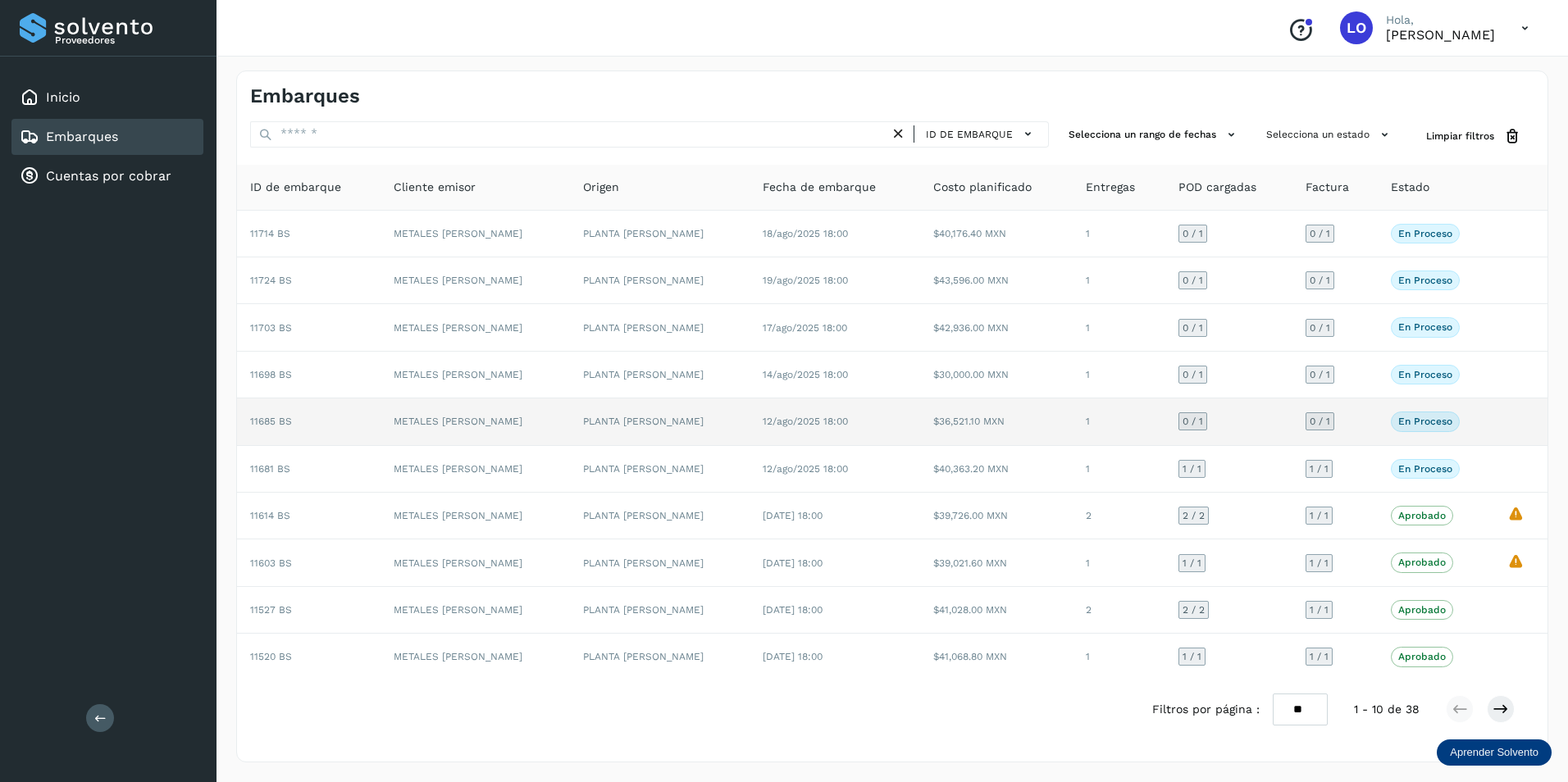
click at [1431, 425] on p "En proceso" at bounding box center [1425, 421] width 54 height 11
click at [1533, 417] on td at bounding box center [1521, 421] width 53 height 47
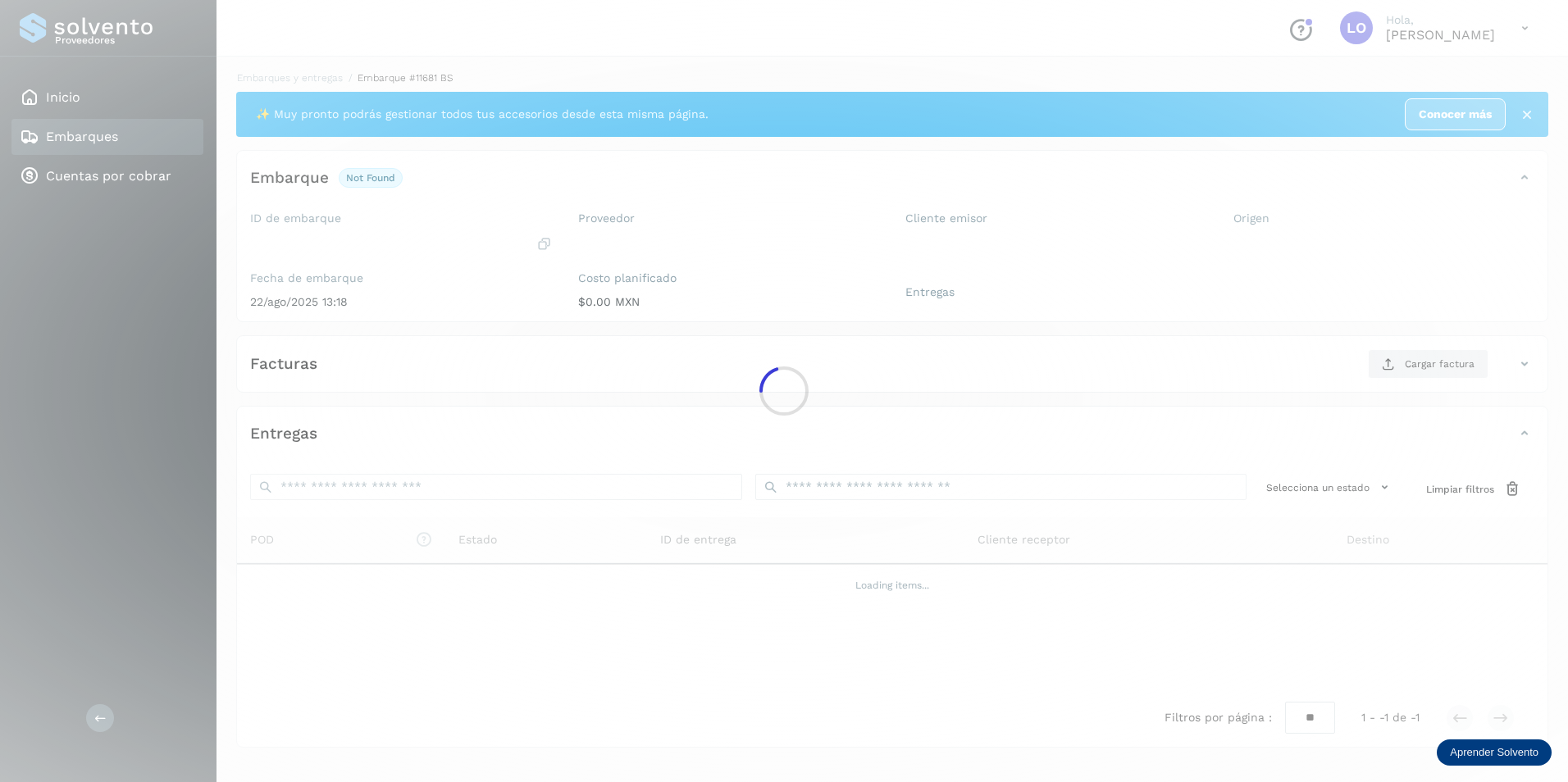
click at [1526, 425] on div at bounding box center [784, 391] width 1568 height 782
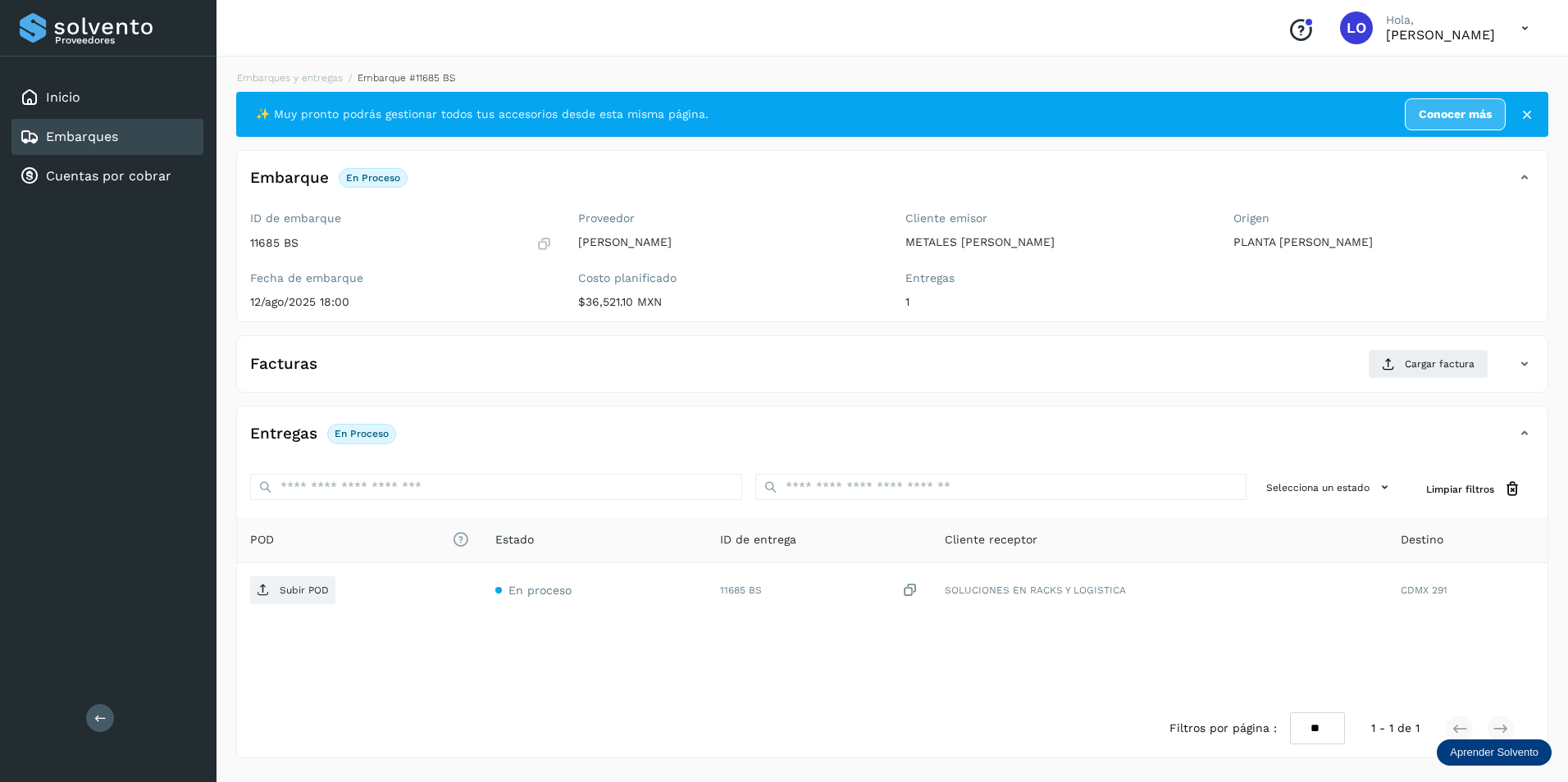
click at [95, 153] on div "Embarques" at bounding box center [107, 137] width 192 height 36
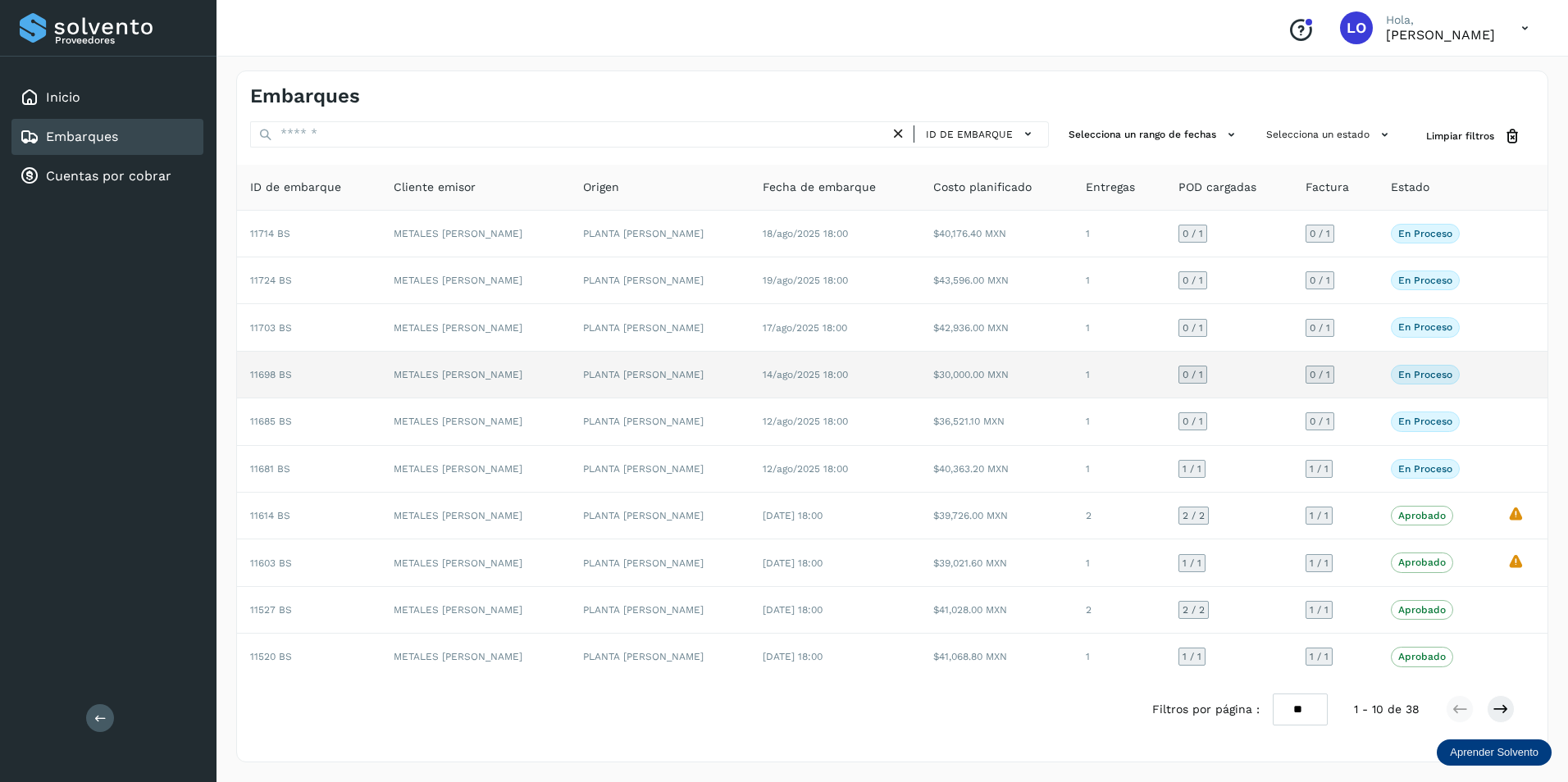
click at [1529, 371] on td at bounding box center [1521, 375] width 53 height 47
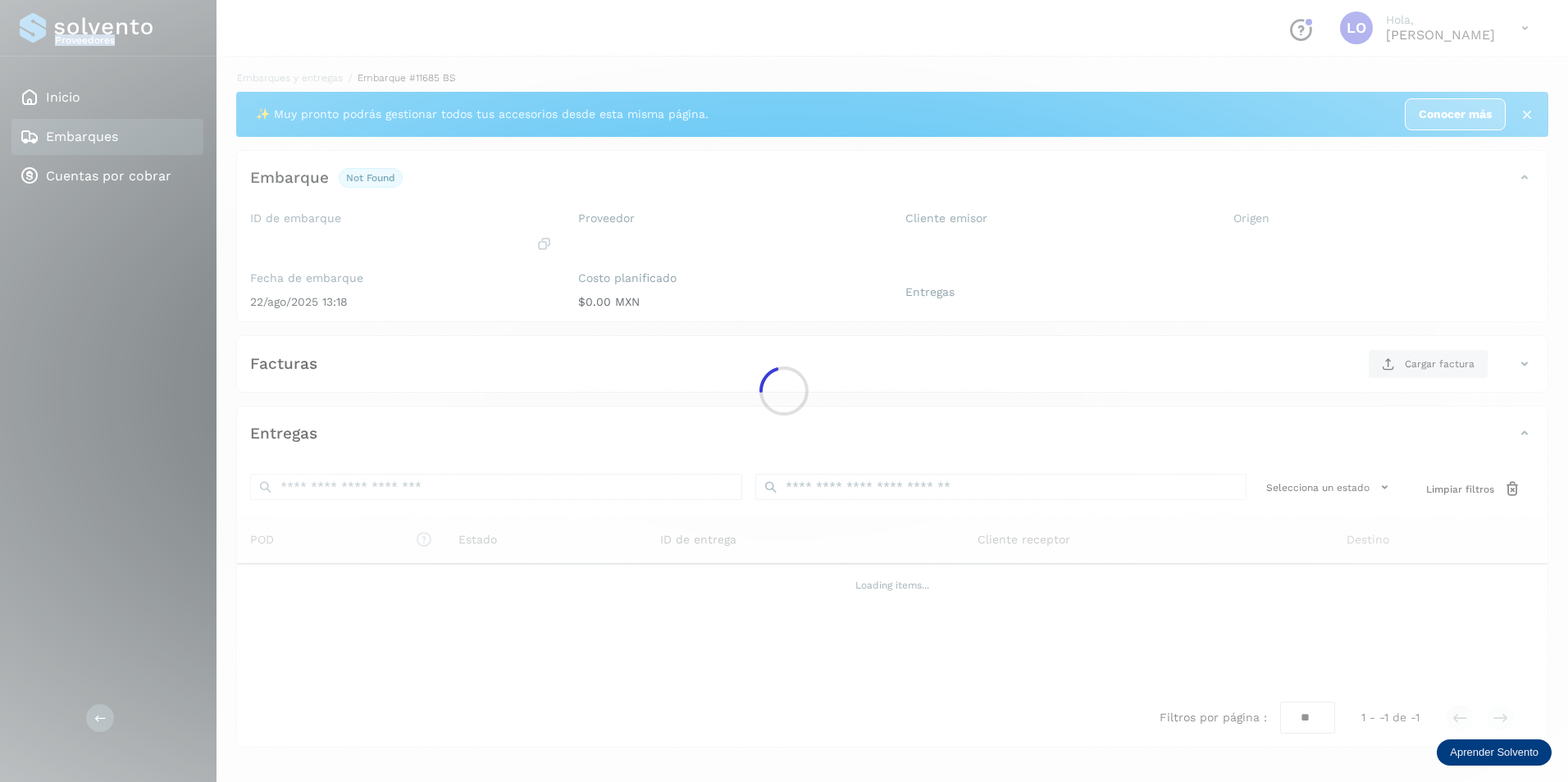
click at [1529, 371] on div at bounding box center [784, 391] width 1568 height 782
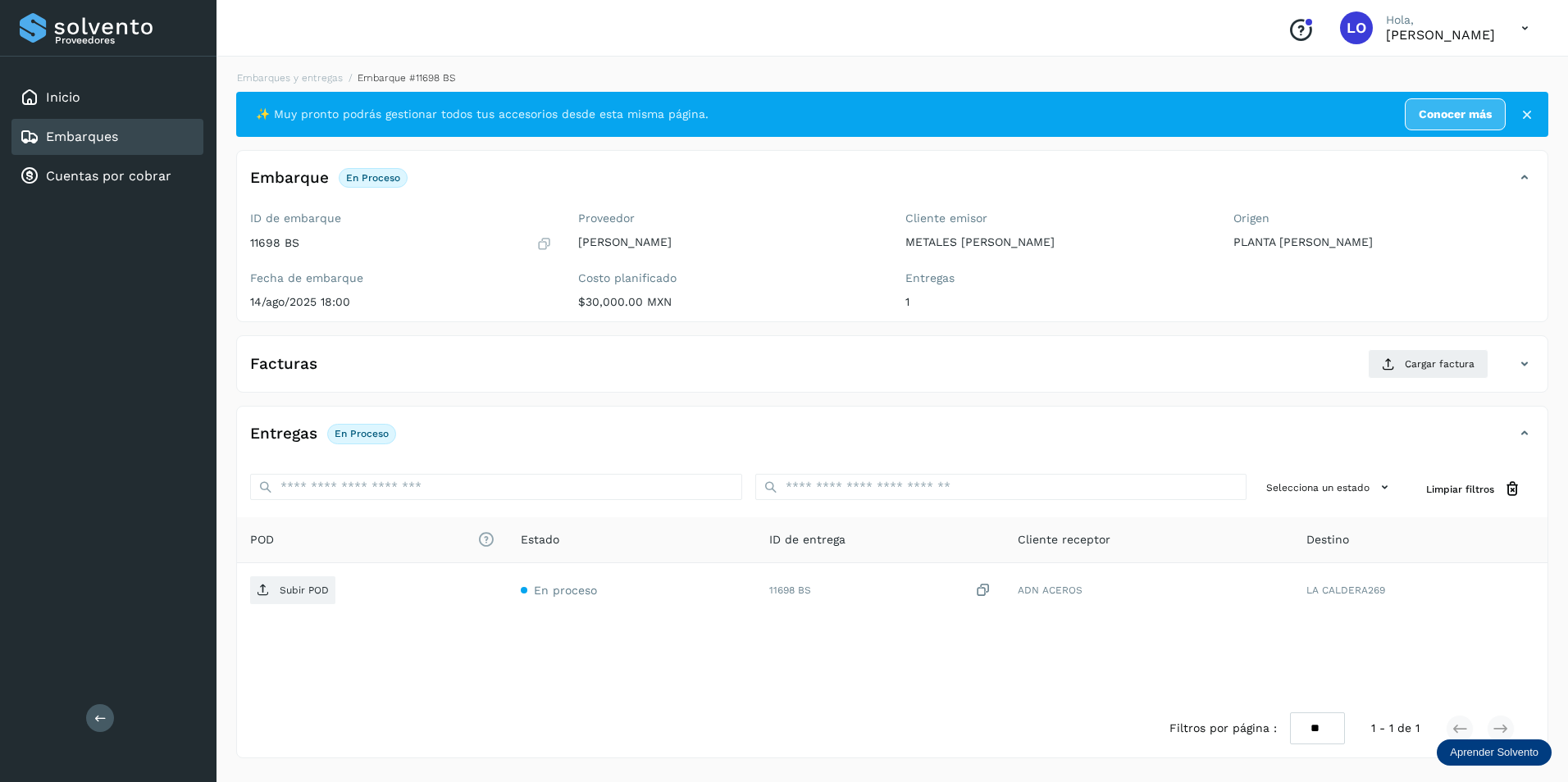
click at [612, 311] on div "Proveedor [PERSON_NAME] [PERSON_NAME] planificado $30,000.00 MXN" at bounding box center [728, 263] width 328 height 117
click at [599, 310] on div "Proveedor [PERSON_NAME] [PERSON_NAME] planificado $30,000.00 MXN" at bounding box center [728, 263] width 328 height 117
click at [1380, 352] on button "Cargar factura" at bounding box center [1428, 363] width 120 height 29
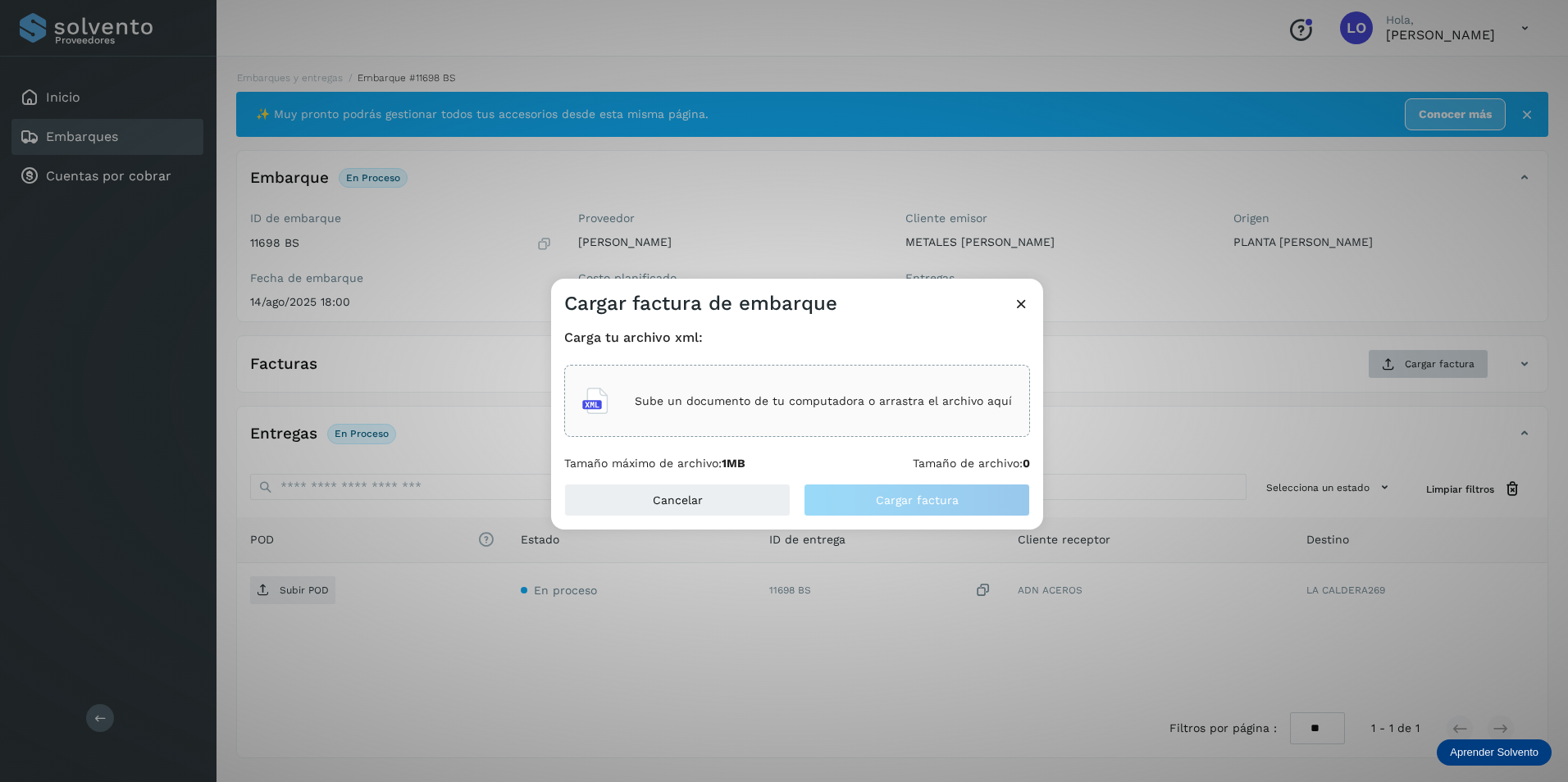
click at [1397, 357] on div "Cargar factura de embarque Carga tu archivo xml: Sube un documento de tu comput…" at bounding box center [784, 391] width 1568 height 782
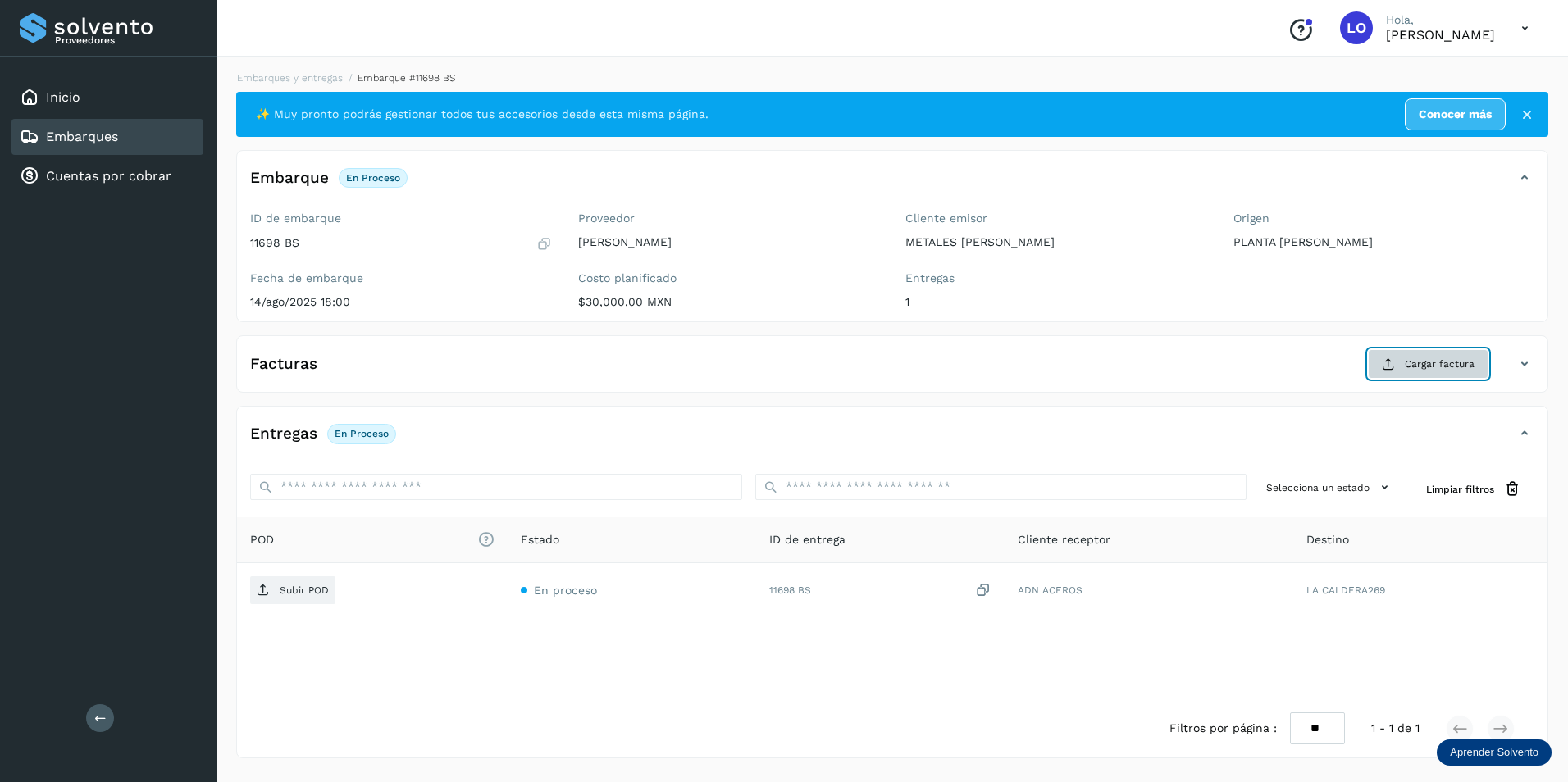
click at [1450, 361] on span "Cargar factura" at bounding box center [1439, 364] width 70 height 15
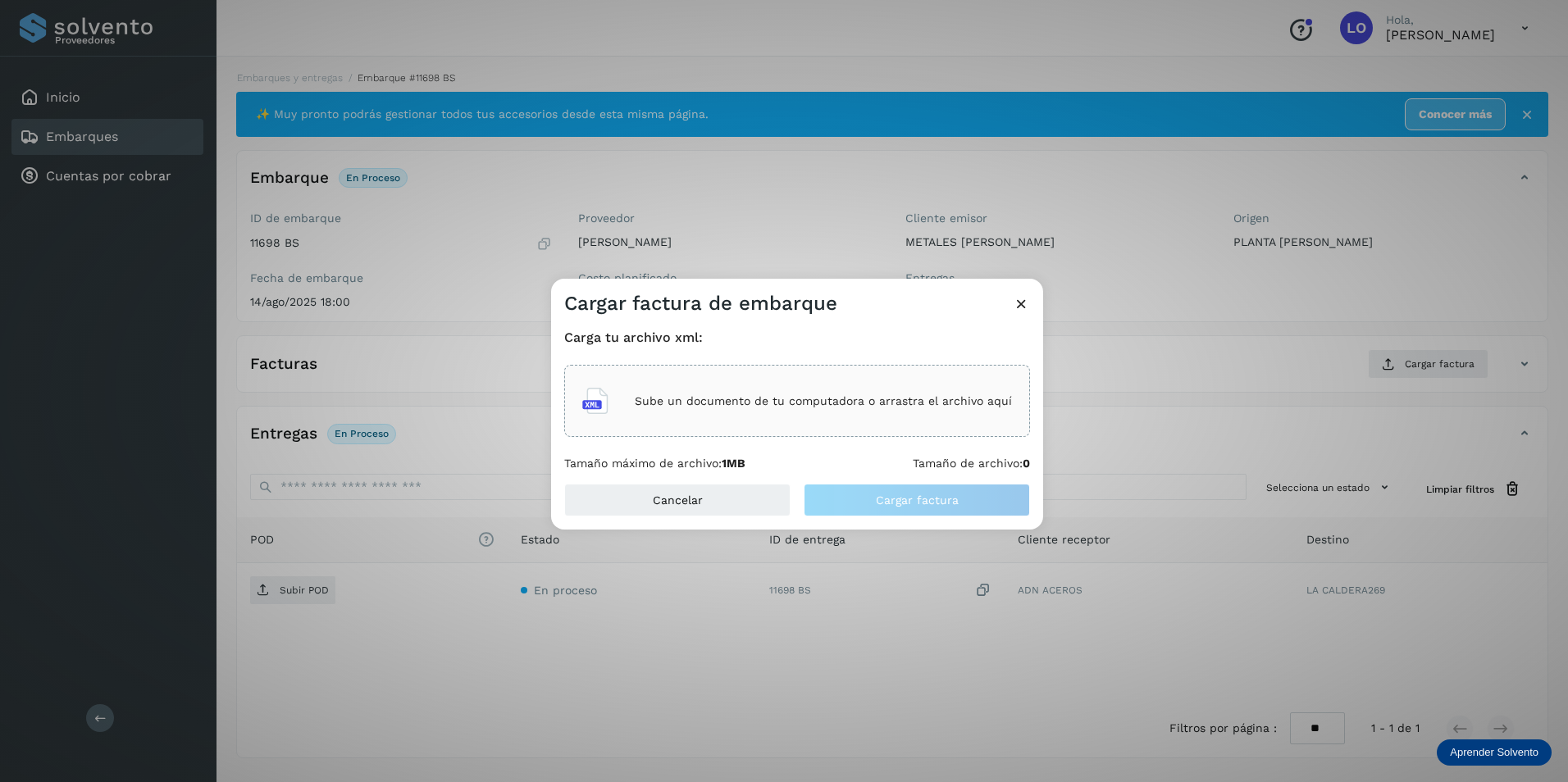
click at [679, 410] on div "Sube un documento de tu computadora o arrastra el archivo aquí" at bounding box center [797, 401] width 430 height 44
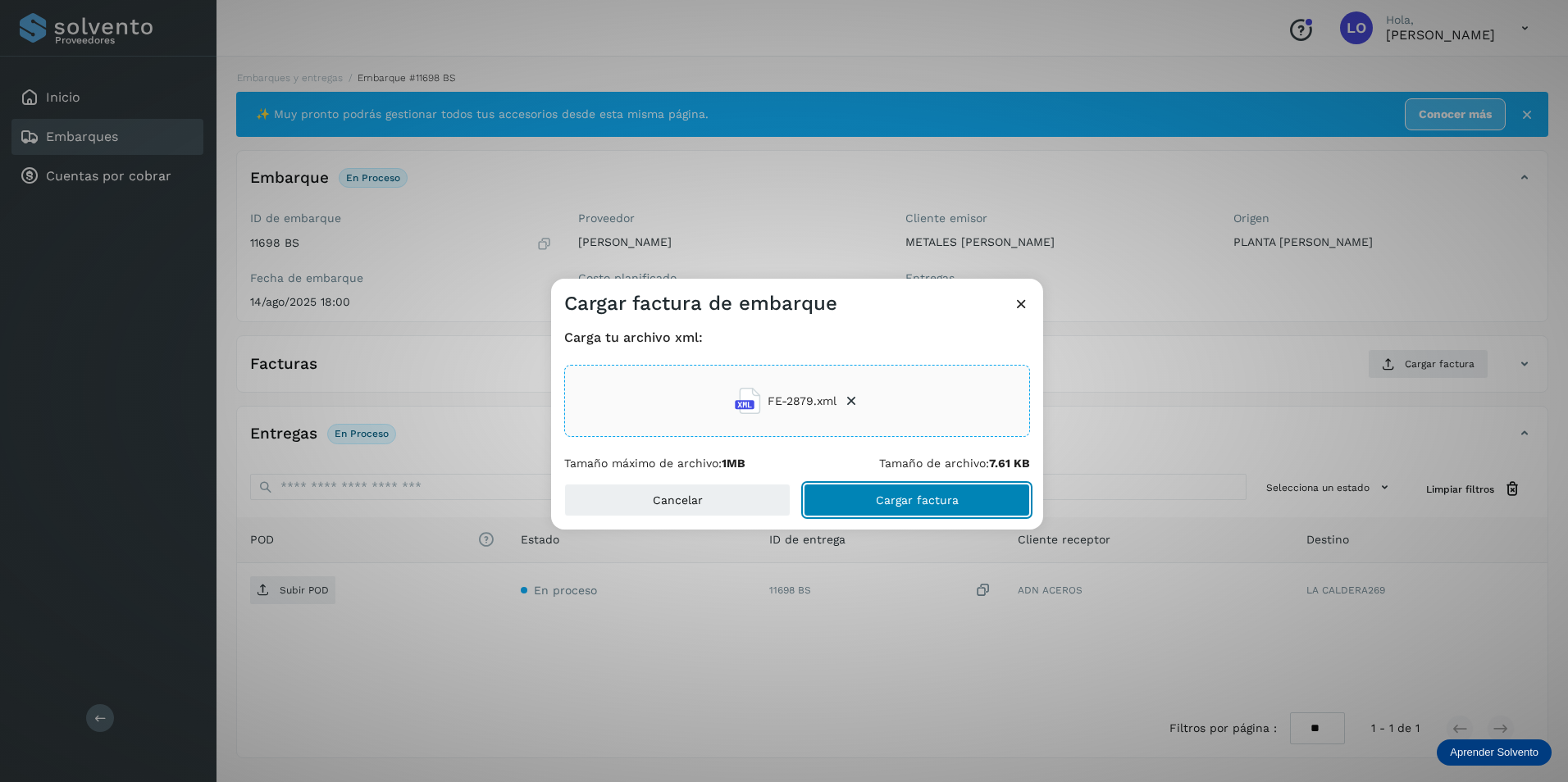
click at [902, 495] on span "Cargar factura" at bounding box center [917, 500] width 83 height 11
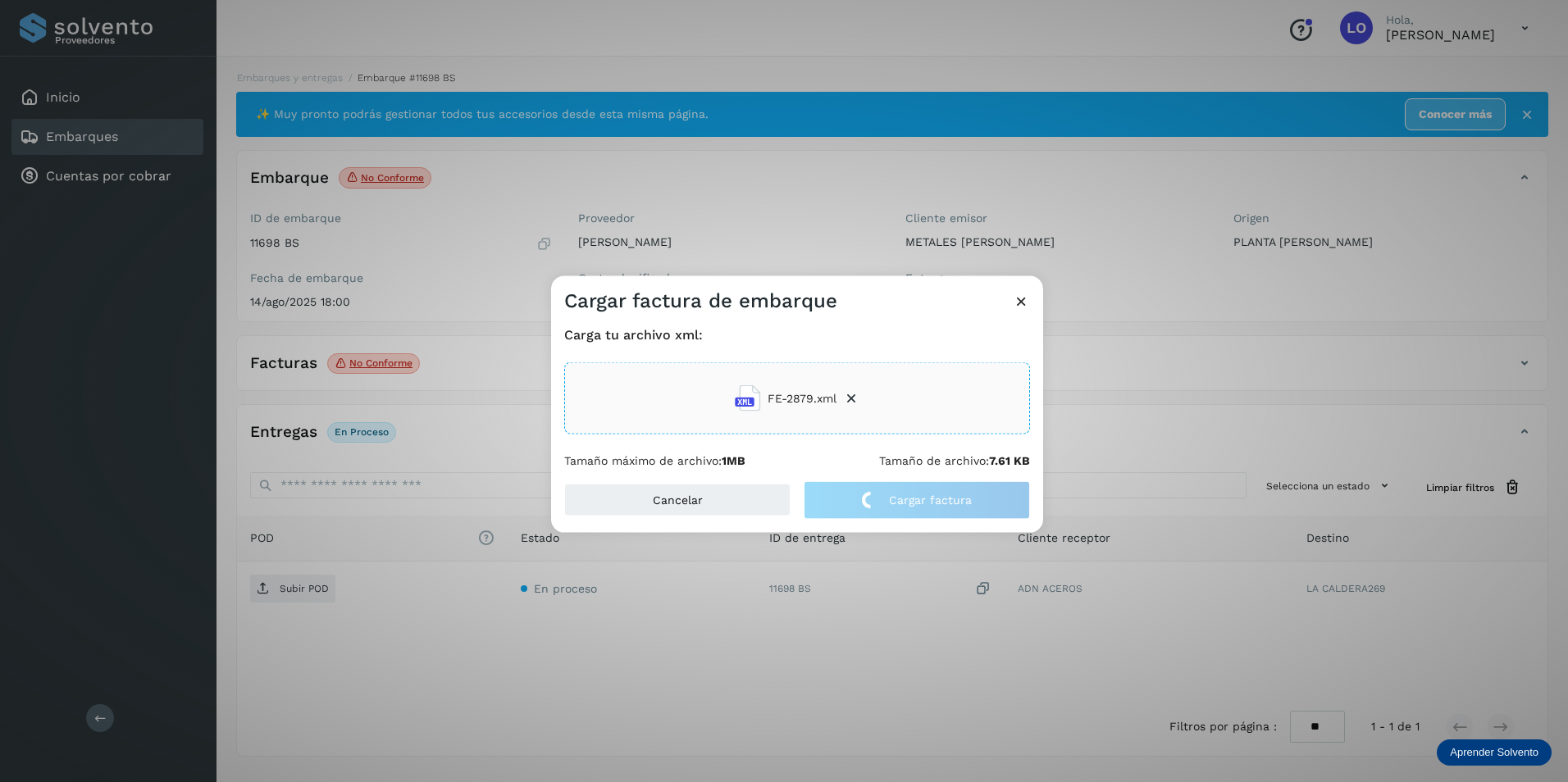
click at [1022, 299] on icon at bounding box center [1021, 300] width 17 height 17
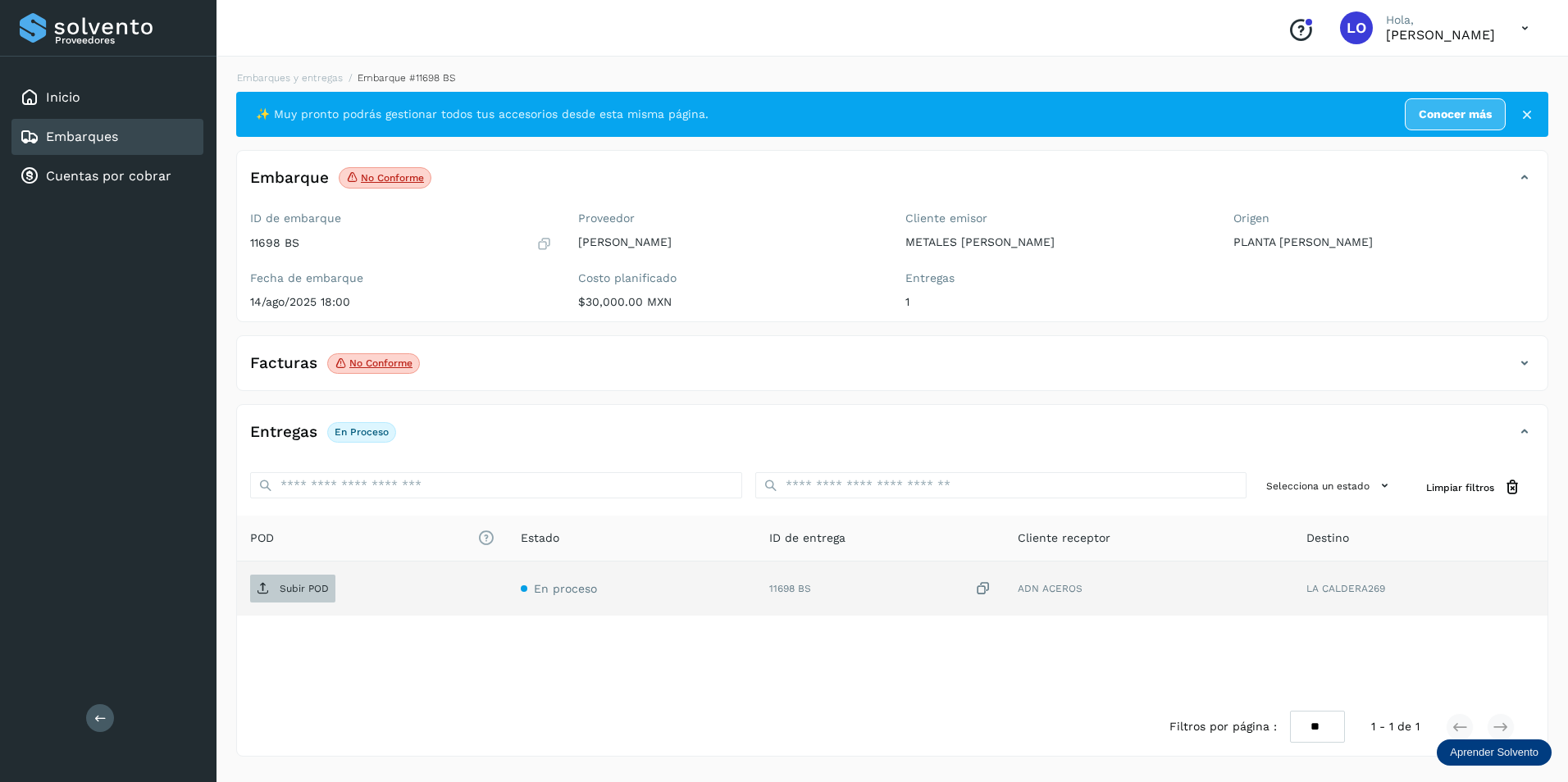
click at [299, 588] on p "Subir POD" at bounding box center [304, 588] width 49 height 11
